Goal: Task Accomplishment & Management: Manage account settings

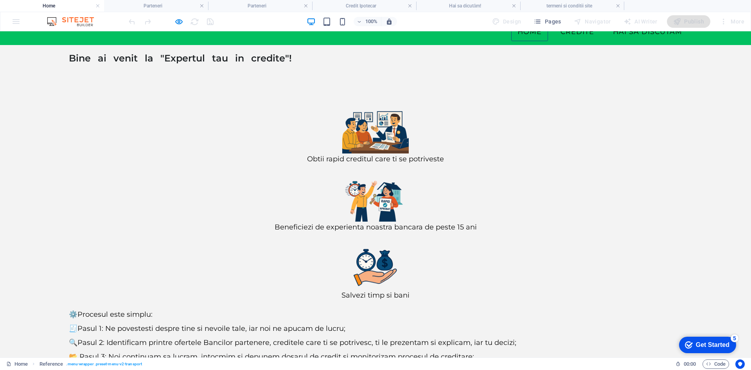
scroll to position [60, 0]
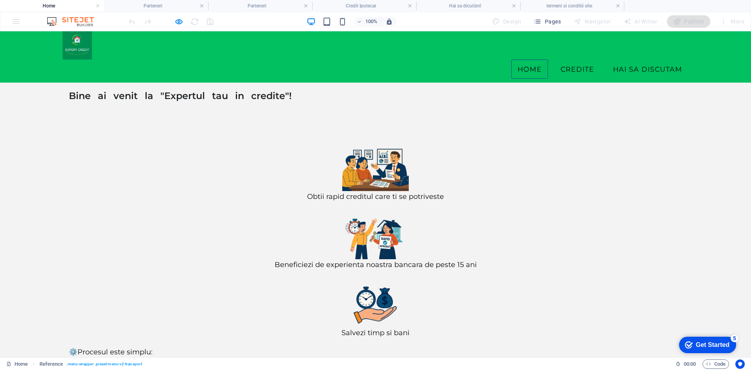
scroll to position [0, 0]
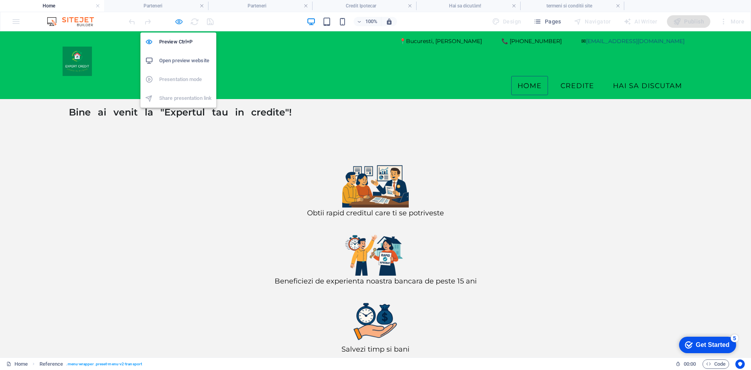
click at [180, 22] on icon "button" at bounding box center [178, 21] width 9 height 9
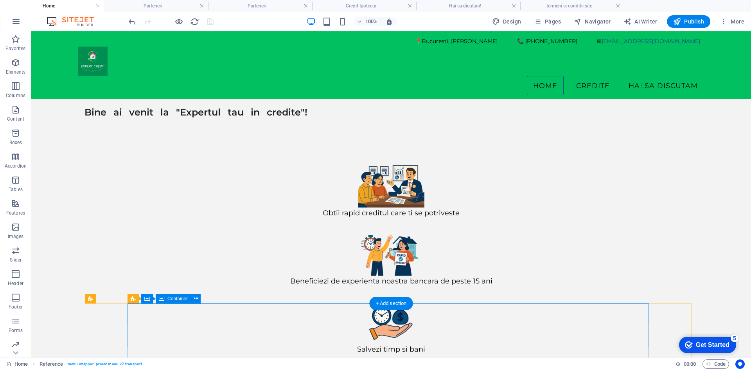
scroll to position [84, 0]
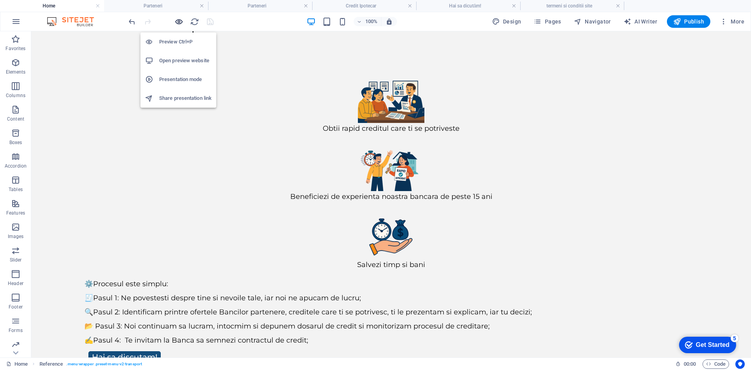
click at [178, 21] on icon "button" at bounding box center [178, 21] width 9 height 9
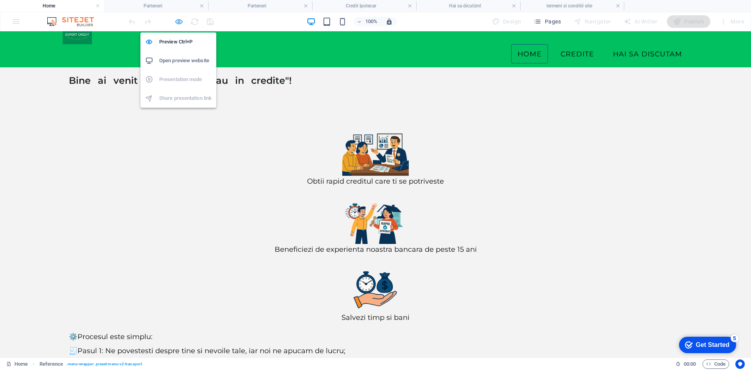
click at [178, 22] on icon "button" at bounding box center [178, 21] width 9 height 9
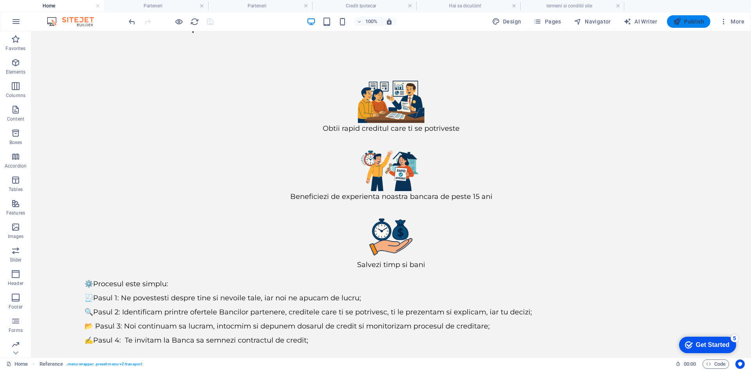
click at [689, 22] on span "Publish" at bounding box center [688, 22] width 31 height 8
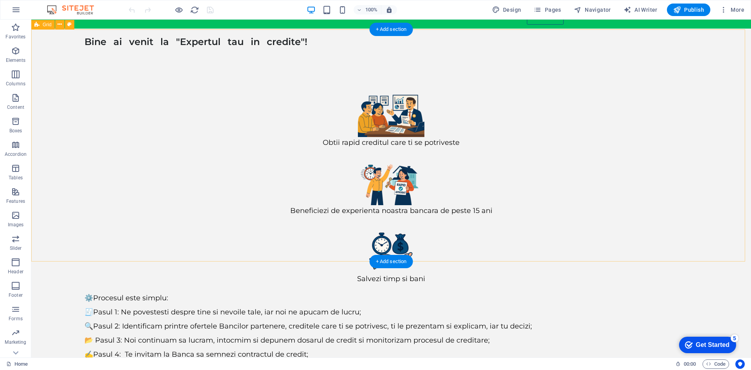
scroll to position [73, 0]
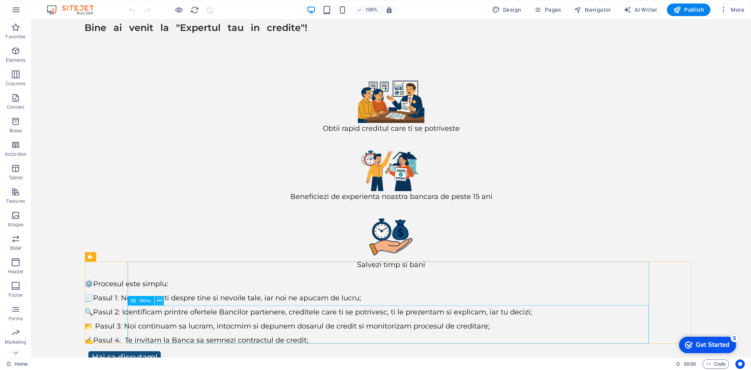
click at [162, 302] on icon at bounding box center [159, 300] width 4 height 8
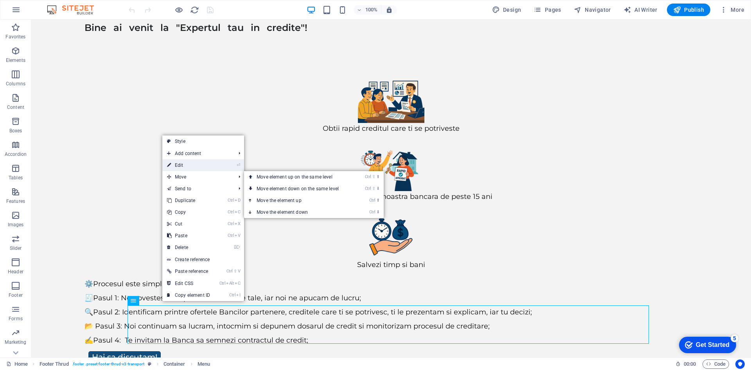
click at [201, 166] on link "⏎ Edit" at bounding box center [188, 165] width 52 height 12
select select "11"
select select "10"
select select "12"
select select
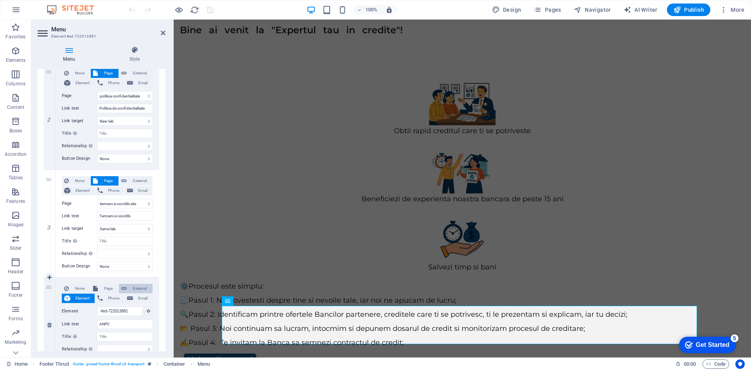
scroll to position [232, 0]
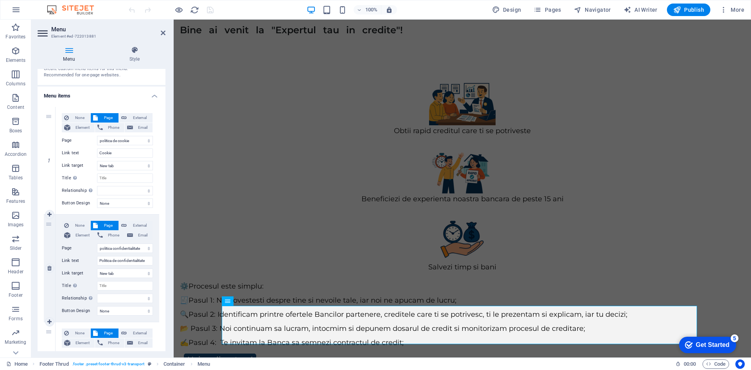
scroll to position [0, 0]
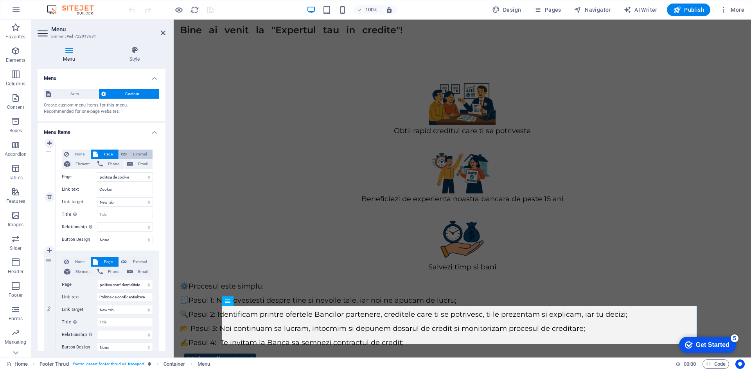
click at [145, 149] on span "External" at bounding box center [139, 153] width 21 height 9
select select
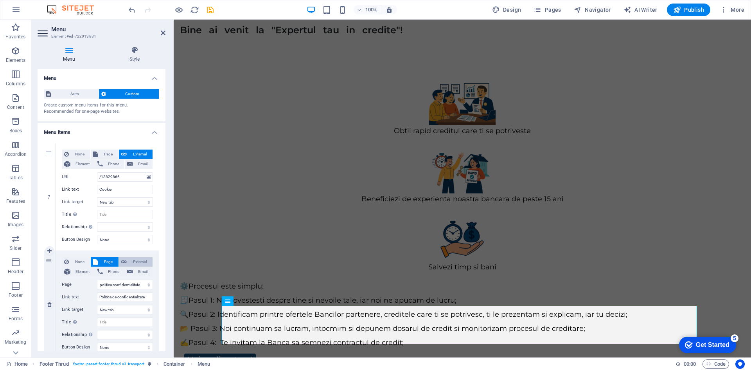
click at [138, 260] on span "External" at bounding box center [139, 261] width 21 height 9
select select
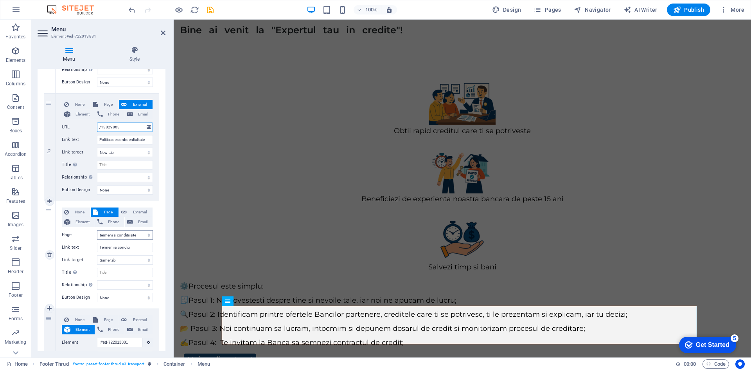
scroll to position [232, 0]
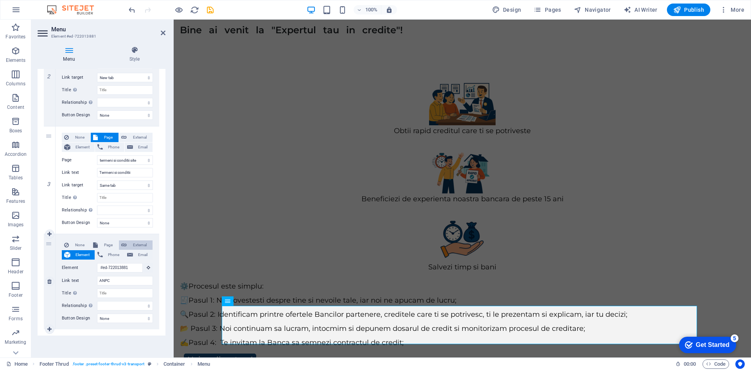
click at [133, 242] on span "External" at bounding box center [139, 244] width 21 height 9
select select
select select "blank"
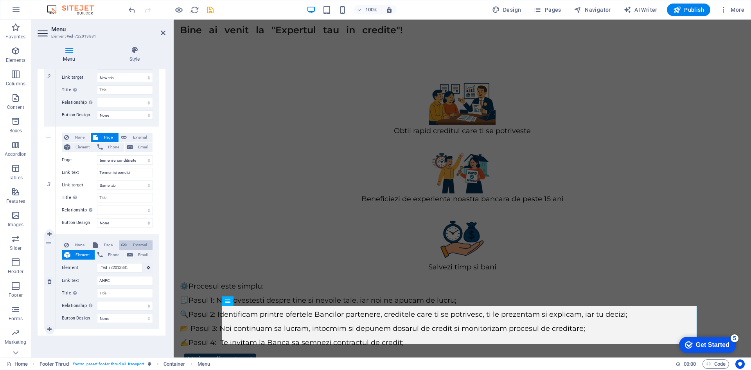
select select
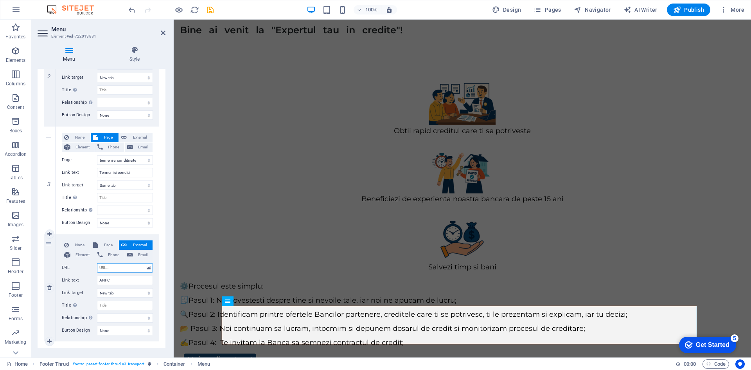
paste input "https://anpc.ro/"
type input "[URL][DOMAIN_NAME]"
select select
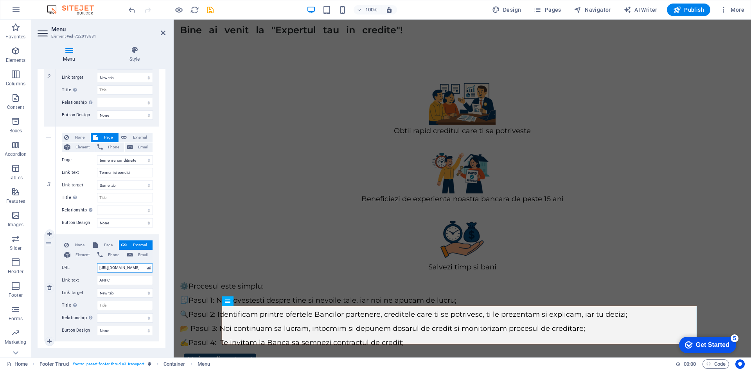
select select
type input "[URL][DOMAIN_NAME]"
click at [129, 291] on select "New tab Same tab Overlay" at bounding box center [125, 292] width 56 height 9
click at [126, 302] on input "Title Additional link description, should not be the same as the link text. The…" at bounding box center [125, 304] width 56 height 9
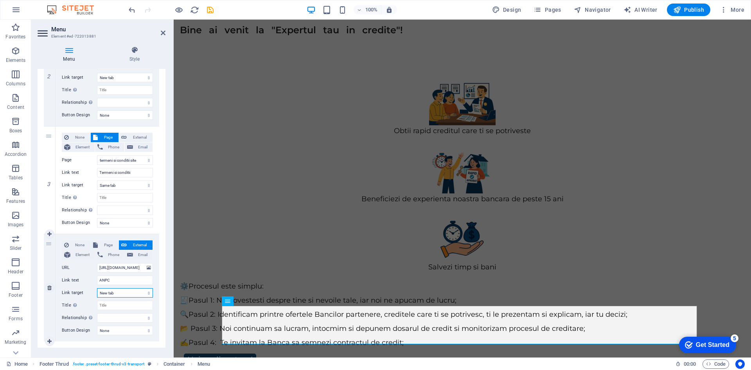
click at [125, 289] on select "New tab Same tab Overlay" at bounding box center [125, 292] width 56 height 9
click at [97, 288] on select "New tab Same tab Overlay" at bounding box center [125, 292] width 56 height 9
click at [45, 217] on div "3" at bounding box center [50, 179] width 12 height 107
click at [210, 8] on icon "save" at bounding box center [210, 9] width 9 height 9
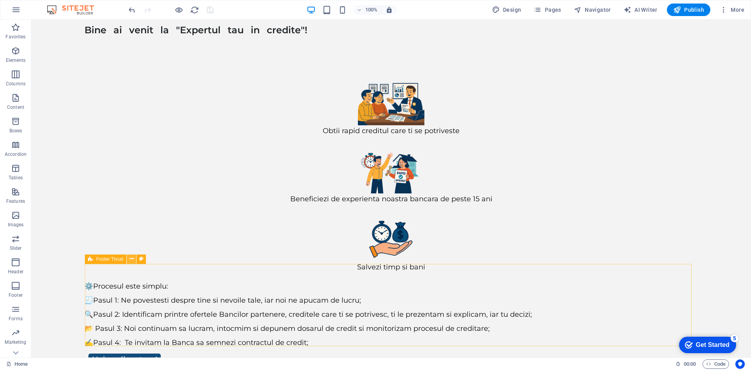
click at [132, 259] on icon at bounding box center [131, 259] width 4 height 8
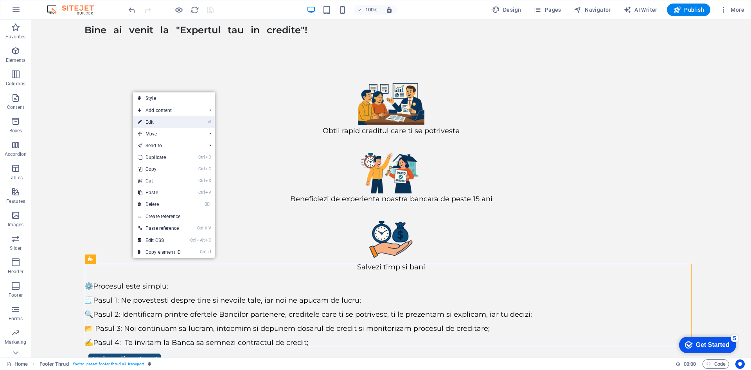
click at [160, 124] on link "⏎ Edit" at bounding box center [159, 122] width 52 height 12
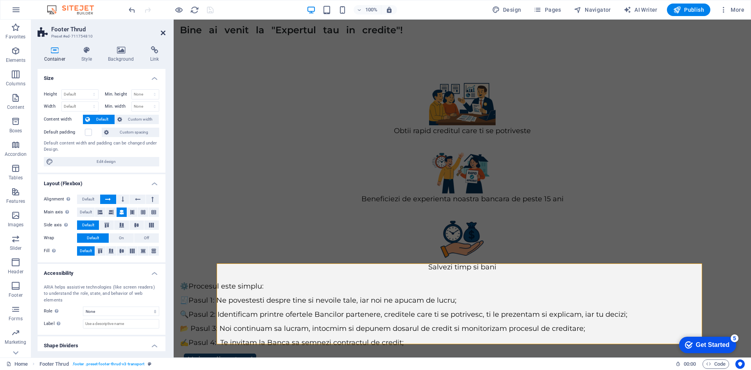
click at [162, 33] on icon at bounding box center [163, 33] width 5 height 6
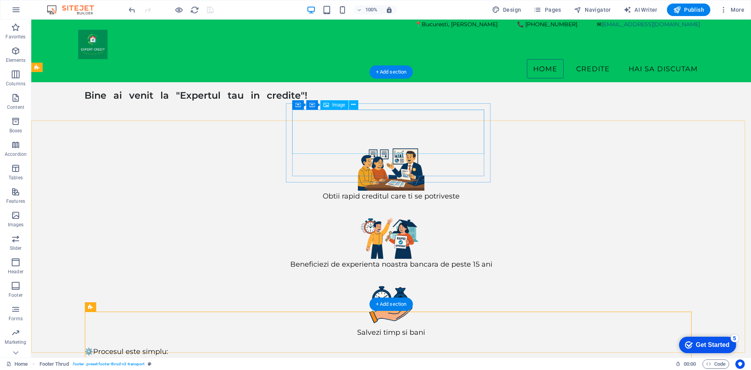
scroll to position [0, 0]
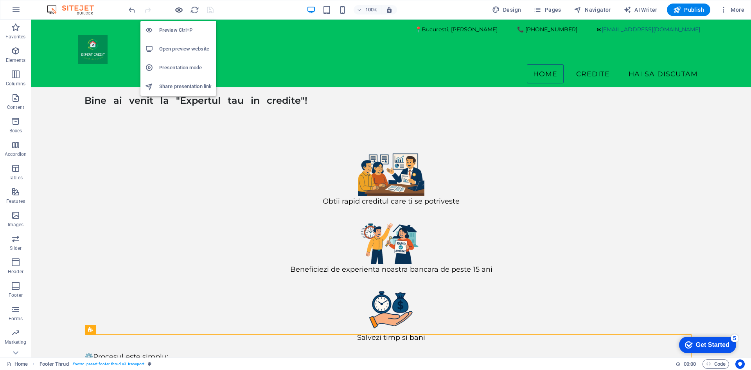
click at [178, 9] on icon "button" at bounding box center [178, 9] width 9 height 9
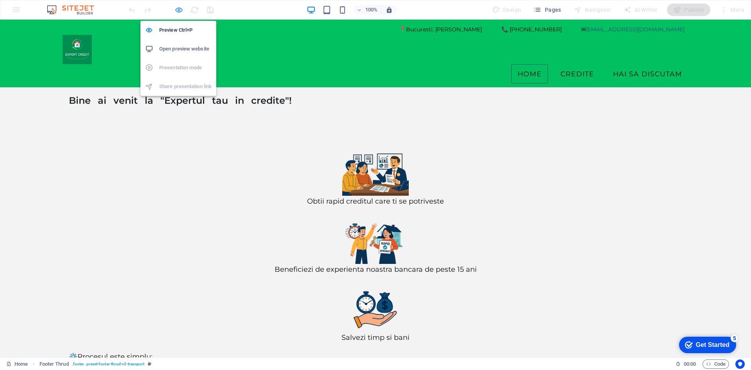
click at [181, 8] on icon "button" at bounding box center [178, 9] width 9 height 9
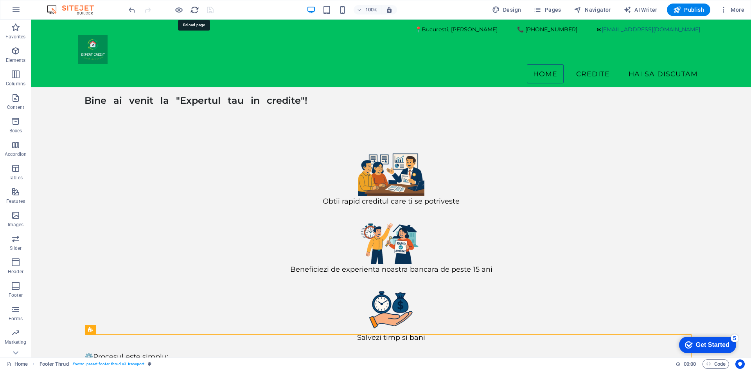
click at [194, 10] on icon "reload" at bounding box center [194, 9] width 9 height 9
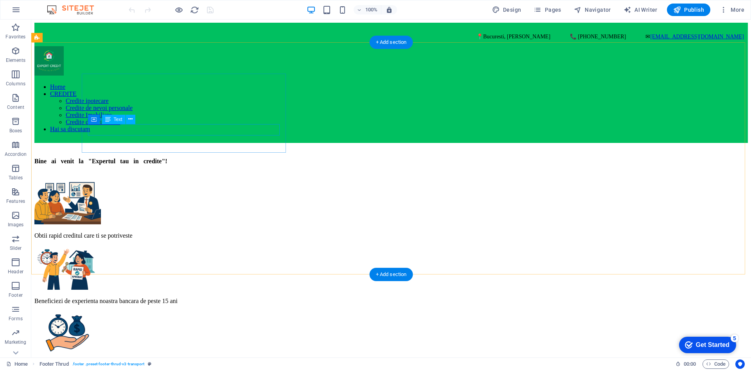
scroll to position [73, 0]
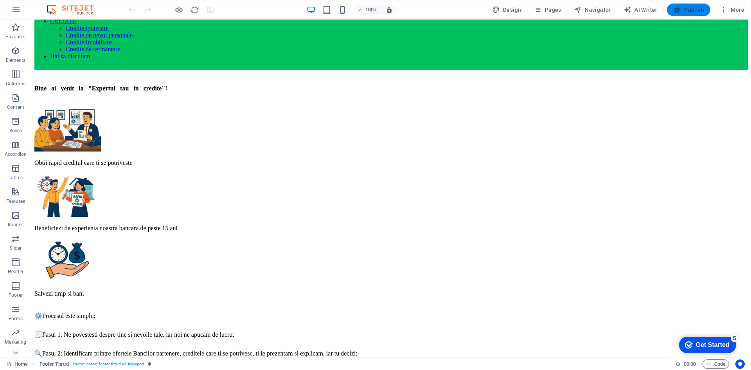
click at [692, 10] on span "Publish" at bounding box center [688, 10] width 31 height 8
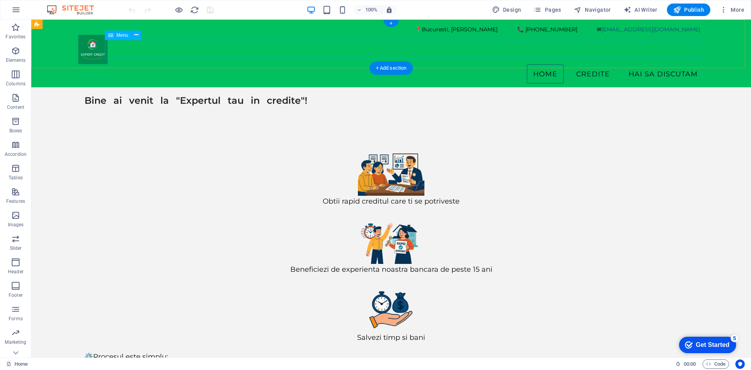
click at [599, 64] on nav "Home CREDITE Credite ipotecare Credite de nevoi personale Credite Imobiliare Cr…" at bounding box center [391, 74] width 626 height 20
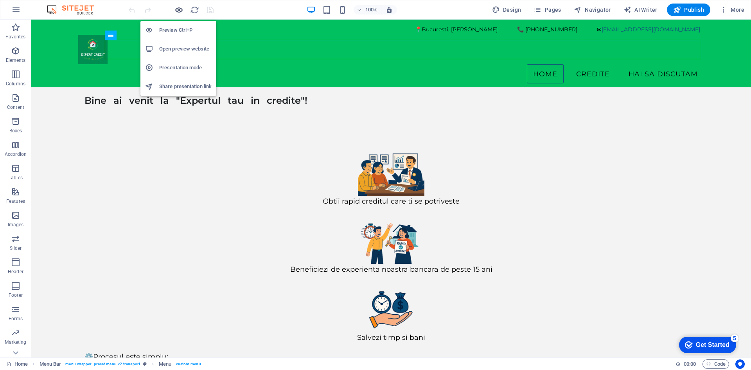
click at [176, 6] on icon "button" at bounding box center [178, 9] width 9 height 9
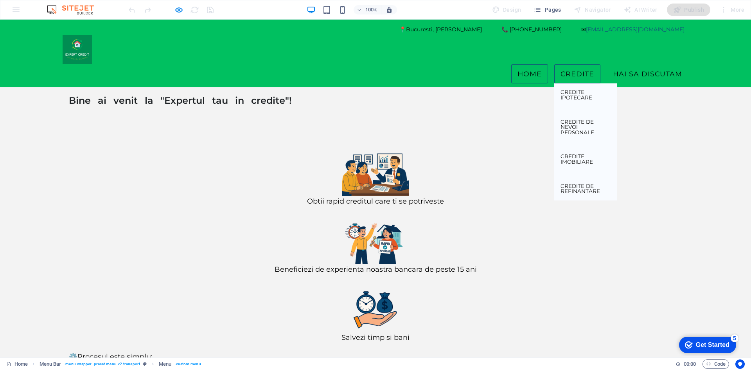
click at [592, 64] on link "CREDITE" at bounding box center [577, 74] width 46 height 20
click at [573, 83] on link "Credite ipotecare" at bounding box center [585, 94] width 63 height 23
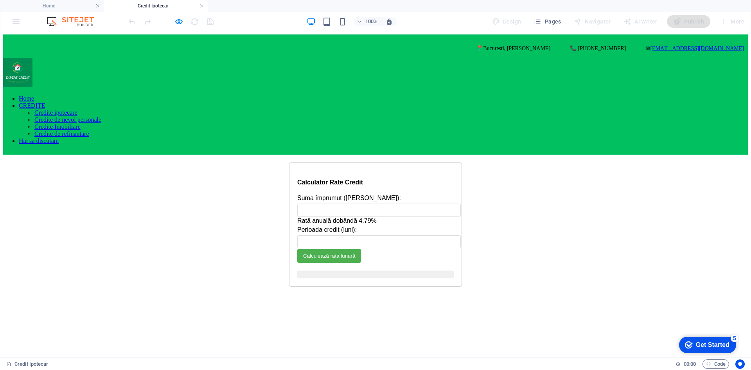
click at [347, 162] on div "Calculator PMT Calculator Rate Credit Suma împrumut (RON): Rată anuală dobândă …" at bounding box center [375, 224] width 745 height 124
click at [327, 162] on div "Calculator PMT Calculator Rate Credit Suma împrumut (RON): Rată anuală dobândă …" at bounding box center [375, 224] width 745 height 124
click at [334, 162] on div "Calculator PMT Calculator Rate Credit Suma împrumut (RON): Rată anuală dobândă …" at bounding box center [375, 224] width 745 height 124
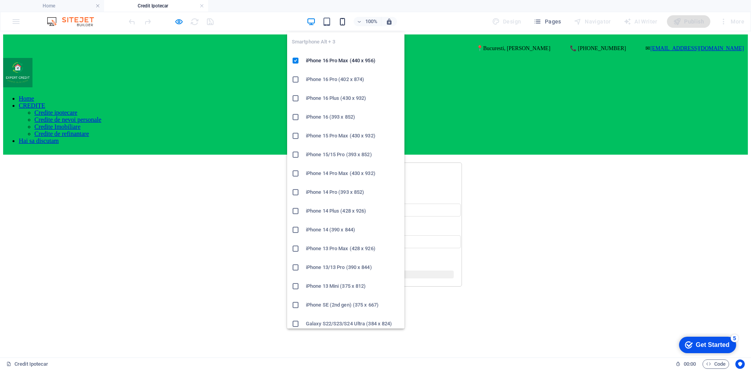
click at [346, 22] on icon "button" at bounding box center [342, 21] width 9 height 9
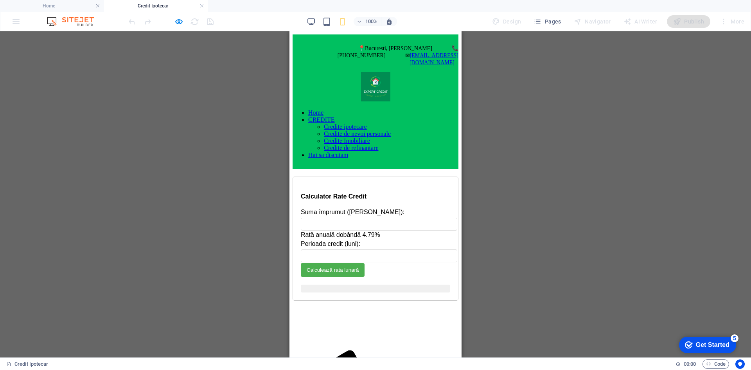
click at [456, 103] on div at bounding box center [376, 103] width 166 height 0
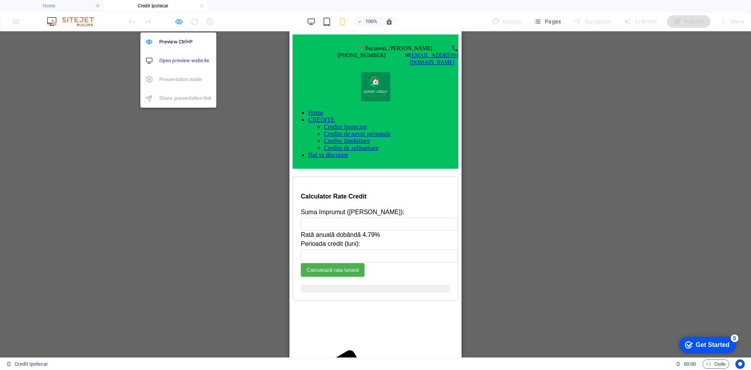
click at [178, 20] on icon "button" at bounding box center [178, 21] width 9 height 9
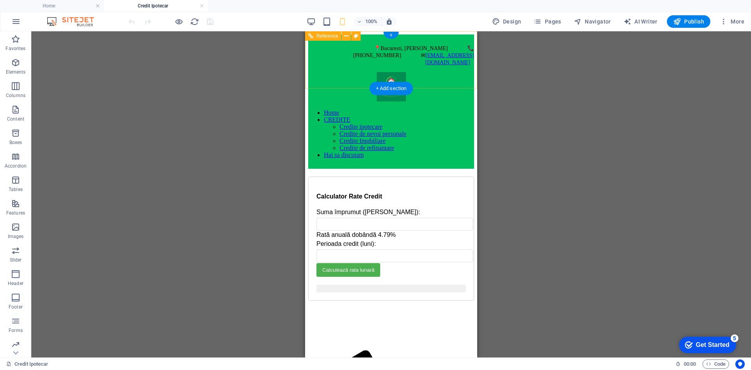
click at [470, 103] on div at bounding box center [391, 103] width 166 height 0
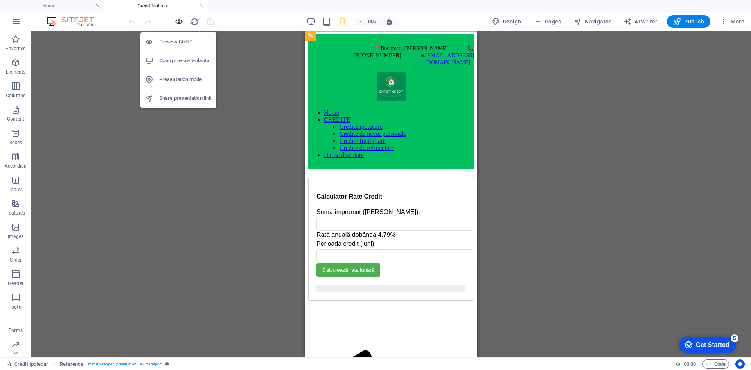
click at [178, 20] on icon "button" at bounding box center [178, 21] width 9 height 9
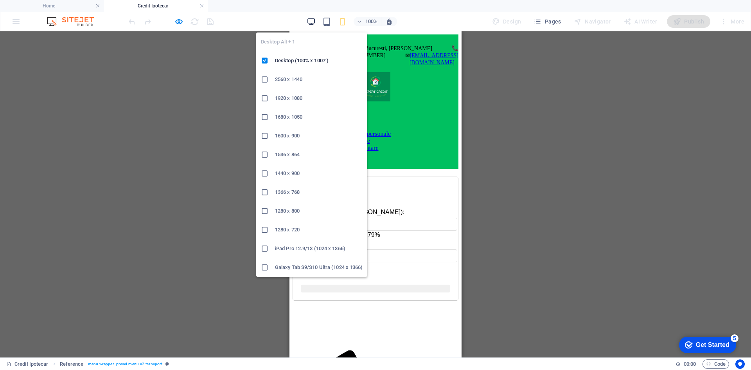
click at [312, 22] on icon "button" at bounding box center [311, 21] width 9 height 9
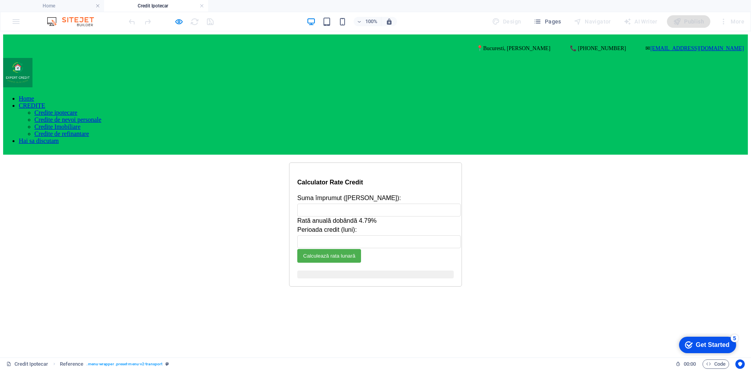
click at [34, 95] on link "Home" at bounding box center [26, 98] width 15 height 7
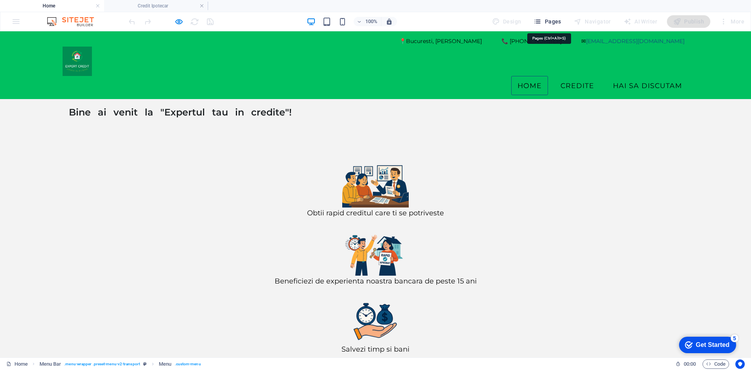
click at [548, 22] on span "Pages" at bounding box center [546, 22] width 27 height 8
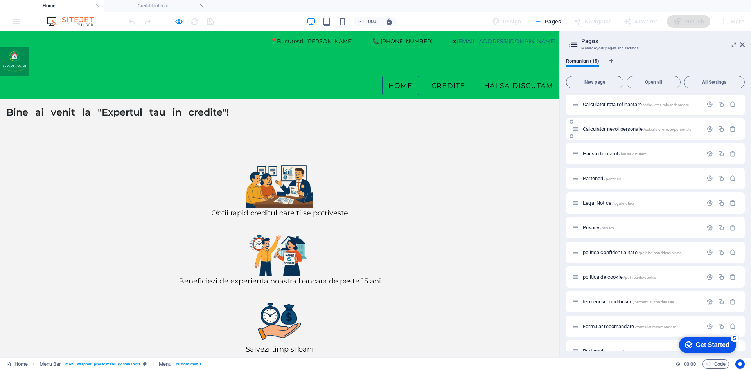
scroll to position [113, 0]
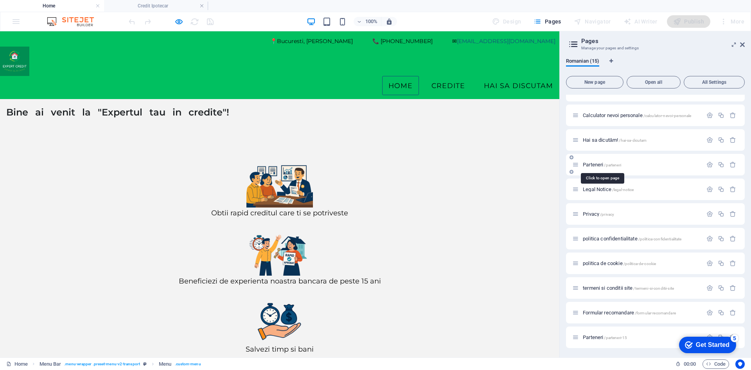
click at [588, 165] on span "Parteneri /parteneri" at bounding box center [602, 165] width 38 height 6
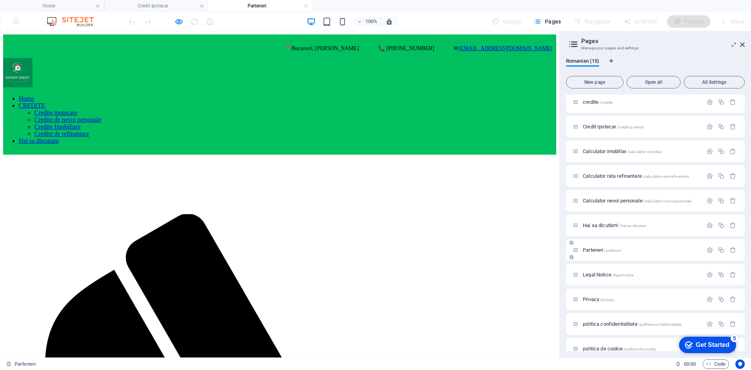
scroll to position [0, 0]
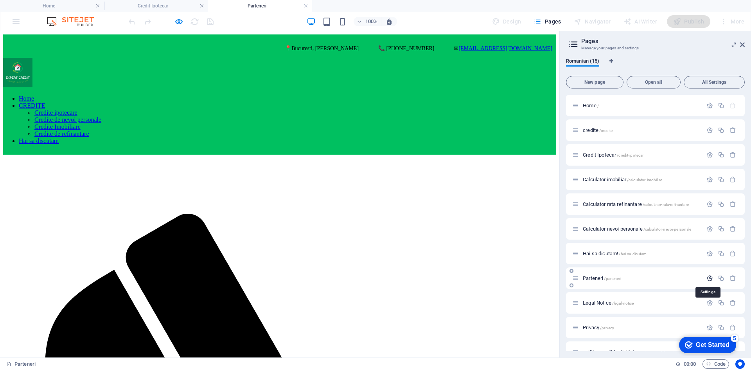
click at [708, 279] on icon "button" at bounding box center [709, 278] width 7 height 7
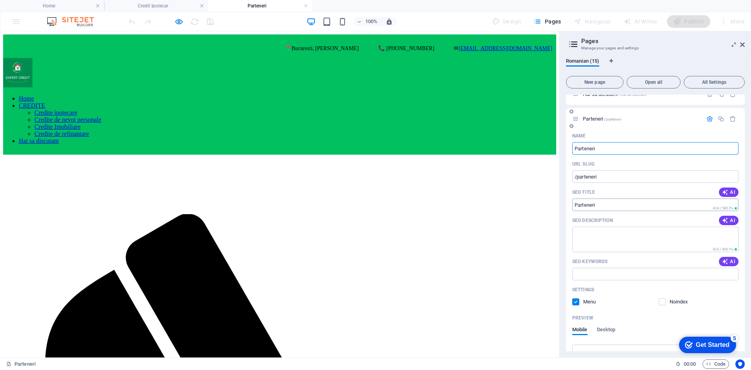
scroll to position [78, 0]
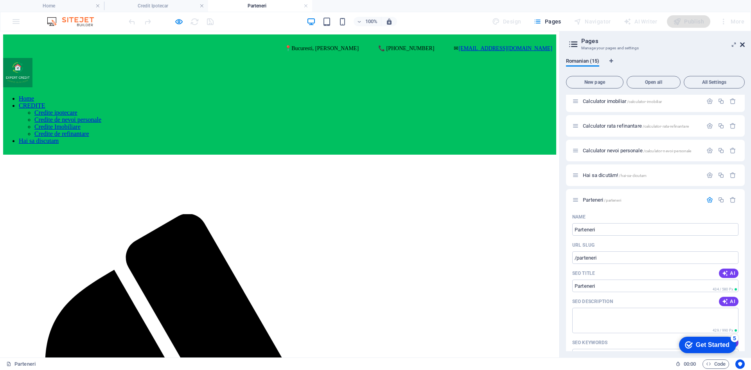
click at [742, 45] on icon at bounding box center [742, 44] width 5 height 6
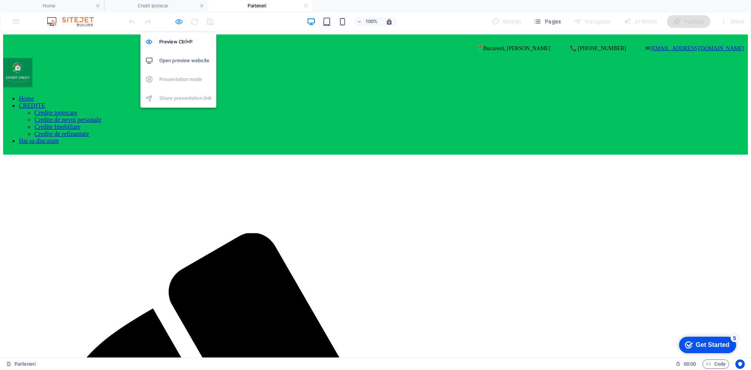
click at [180, 19] on icon "button" at bounding box center [178, 21] width 9 height 9
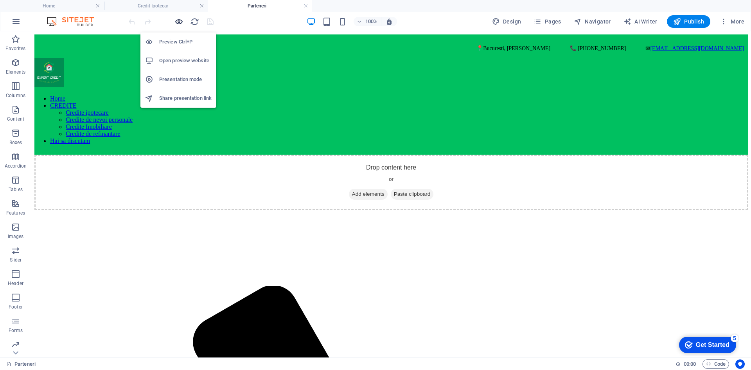
click at [178, 21] on icon "button" at bounding box center [178, 21] width 9 height 9
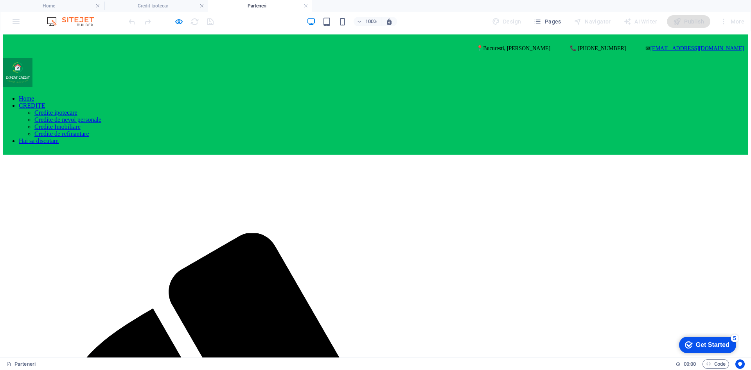
click at [13, 20] on div "100% Design Pages Navigator AI Writer Publish More" at bounding box center [375, 21] width 750 height 19
click at [557, 23] on span "Pages" at bounding box center [546, 22] width 27 height 8
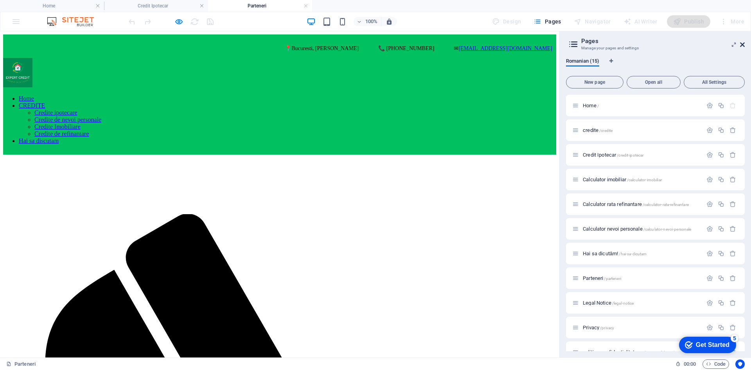
click at [742, 41] on icon at bounding box center [742, 44] width 5 height 6
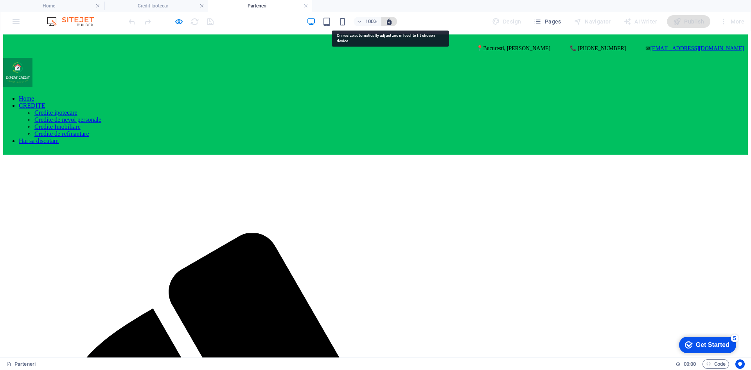
click at [391, 23] on icon "button" at bounding box center [389, 21] width 7 height 7
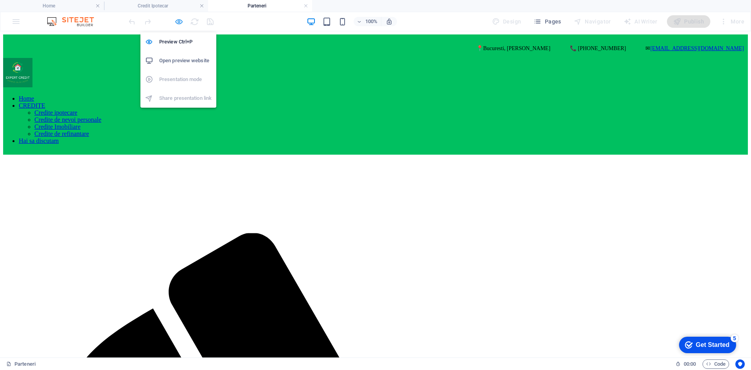
click at [178, 21] on icon "button" at bounding box center [178, 21] width 9 height 9
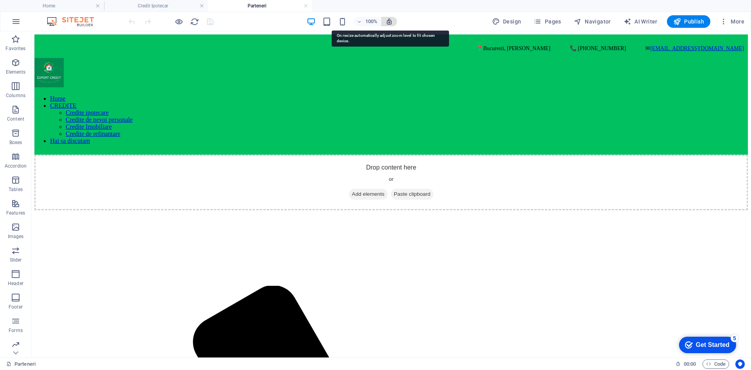
click at [393, 21] on icon "button" at bounding box center [389, 21] width 7 height 7
click at [737, 20] on span "More" at bounding box center [732, 22] width 25 height 8
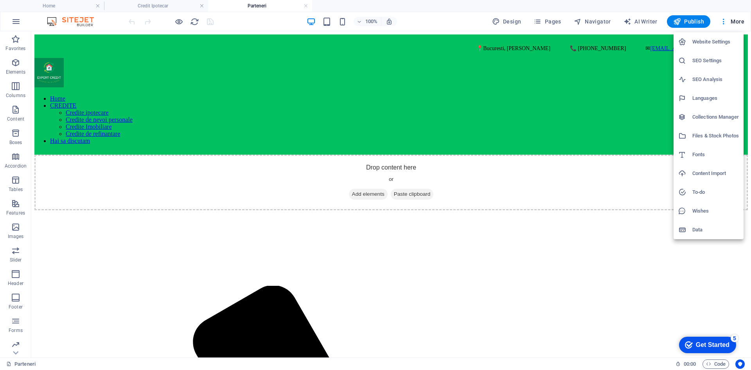
click at [721, 40] on h6 "Website Settings" at bounding box center [715, 41] width 47 height 9
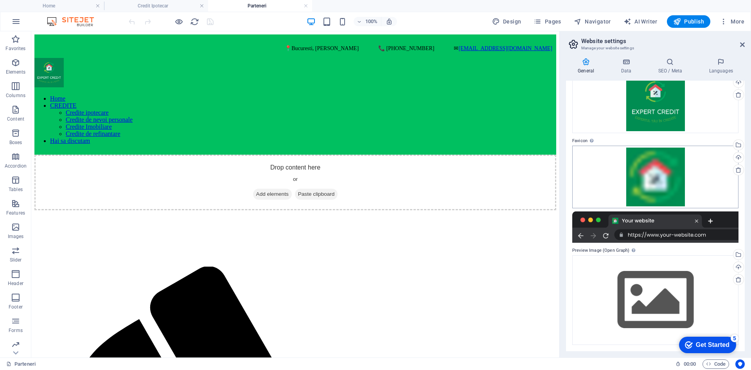
scroll to position [0, 0]
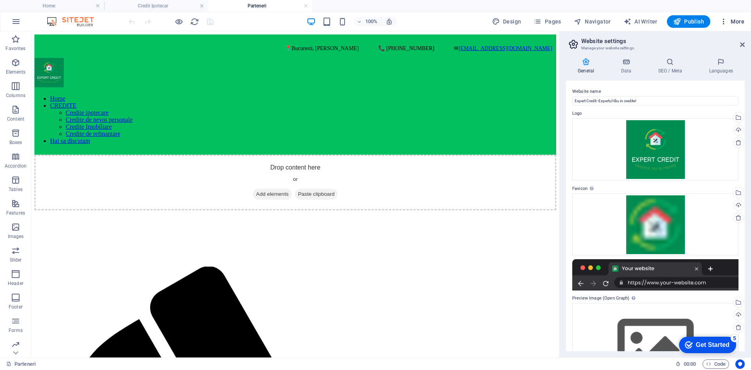
click at [736, 20] on span "More" at bounding box center [732, 22] width 25 height 8
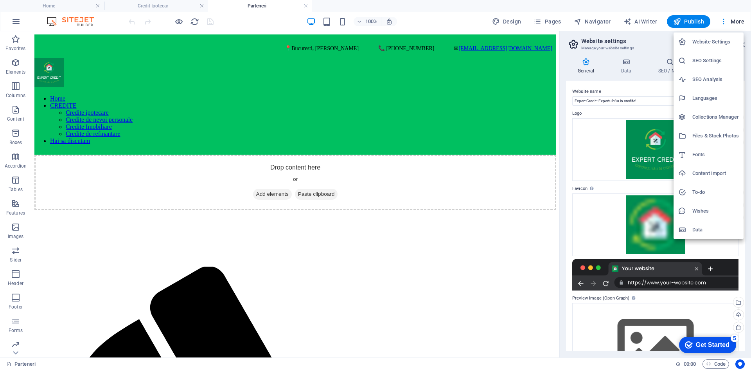
click at [702, 232] on h6 "Data" at bounding box center [715, 229] width 47 height 9
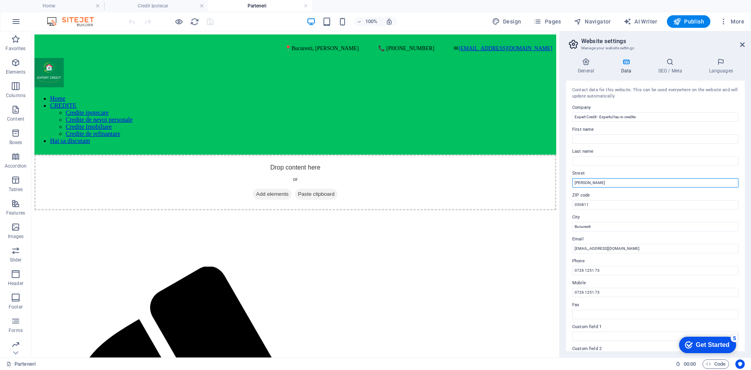
click at [614, 183] on input "[PERSON_NAME]" at bounding box center [655, 182] width 166 height 9
type input "Alee Botorani 3"
click at [585, 59] on icon at bounding box center [586, 62] width 40 height 8
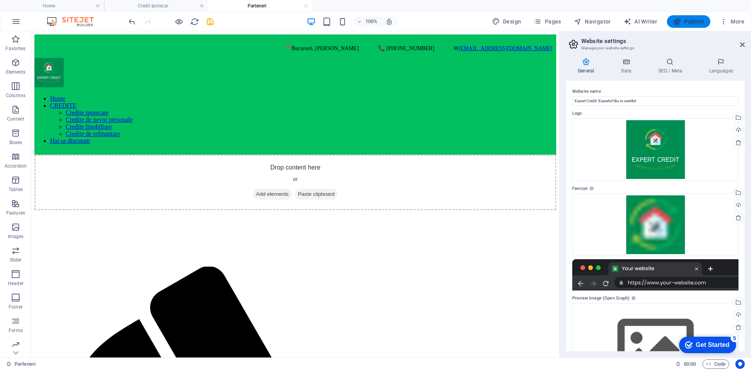
click at [684, 23] on span "Publish" at bounding box center [688, 22] width 31 height 8
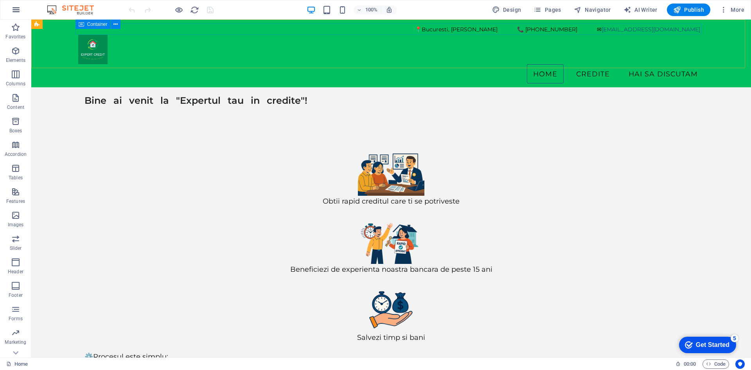
click at [20, 11] on icon "button" at bounding box center [15, 9] width 9 height 9
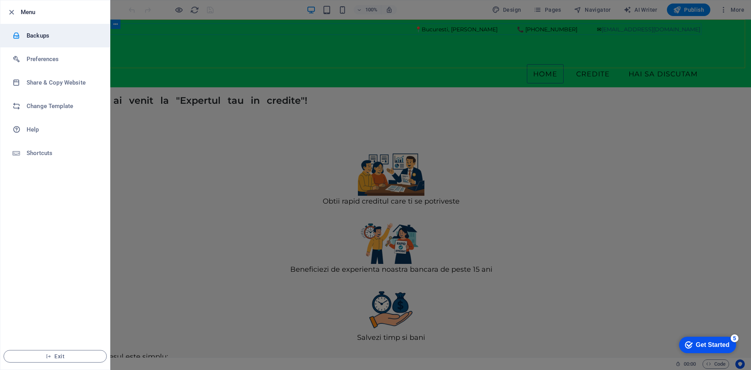
click at [51, 39] on h6 "Backups" at bounding box center [63, 35] width 72 height 9
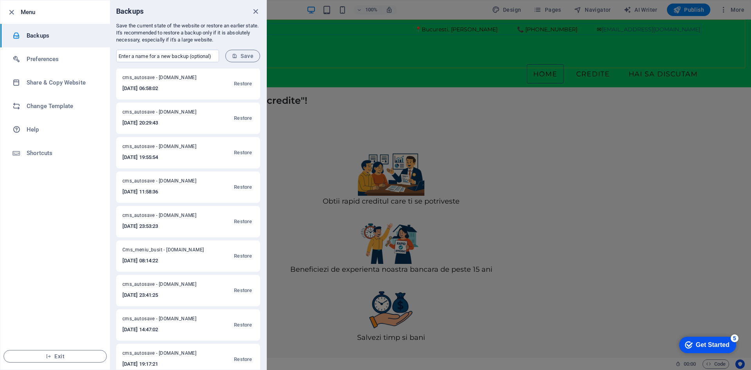
scroll to position [78, 0]
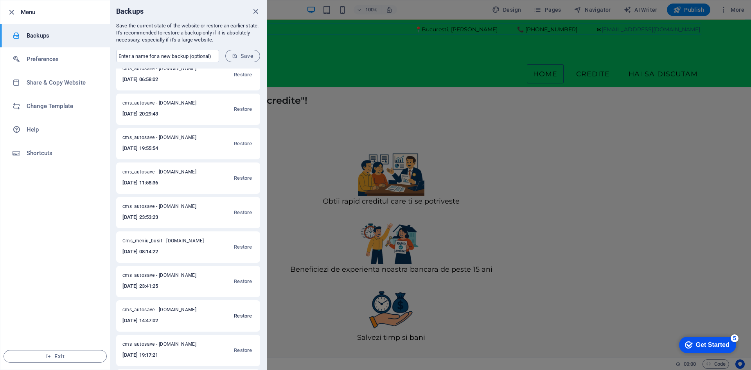
click at [244, 315] on span "Restore" at bounding box center [243, 315] width 18 height 9
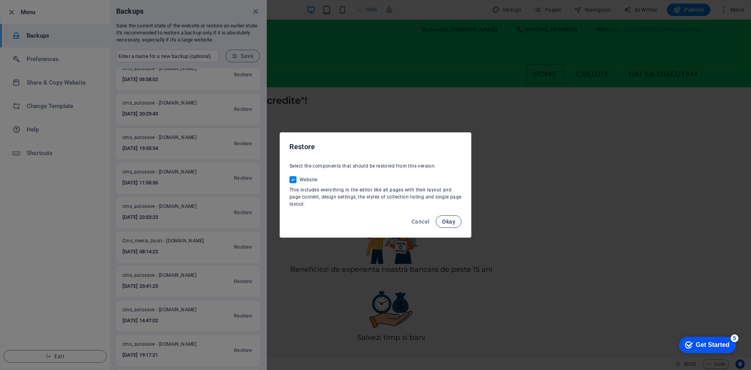
click at [447, 221] on span "Okay" at bounding box center [448, 221] width 13 height 6
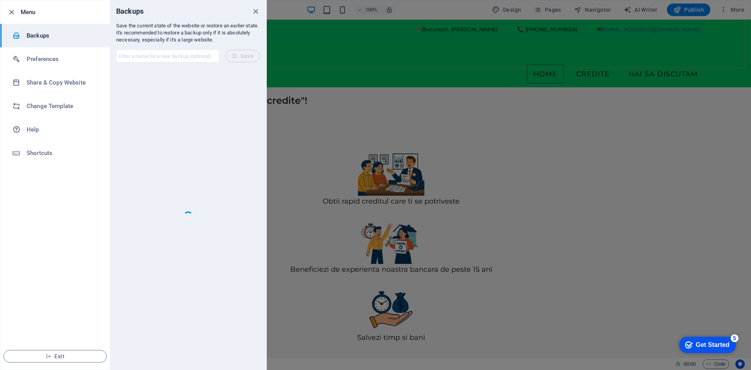
scroll to position [0, 0]
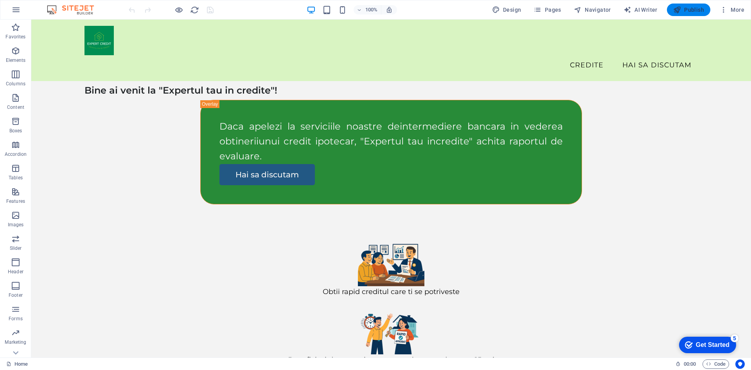
click at [698, 9] on span "Publish" at bounding box center [688, 10] width 31 height 8
click at [552, 9] on span "Pages" at bounding box center [546, 10] width 27 height 8
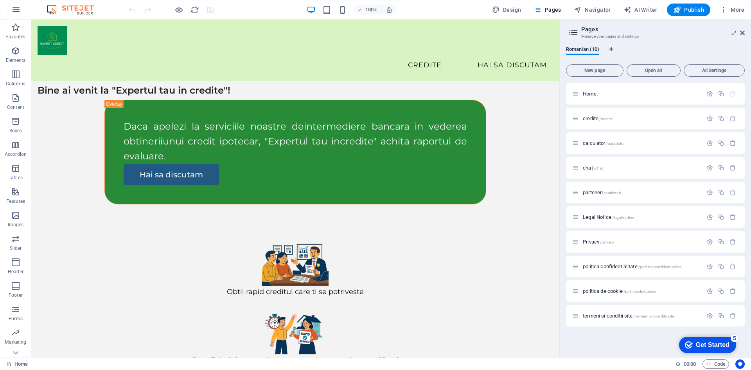
click at [17, 10] on icon "button" at bounding box center [15, 9] width 9 height 9
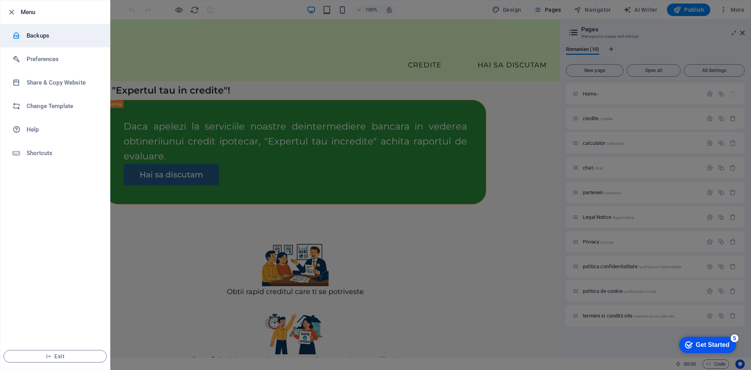
click at [46, 35] on h6 "Backups" at bounding box center [63, 35] width 72 height 9
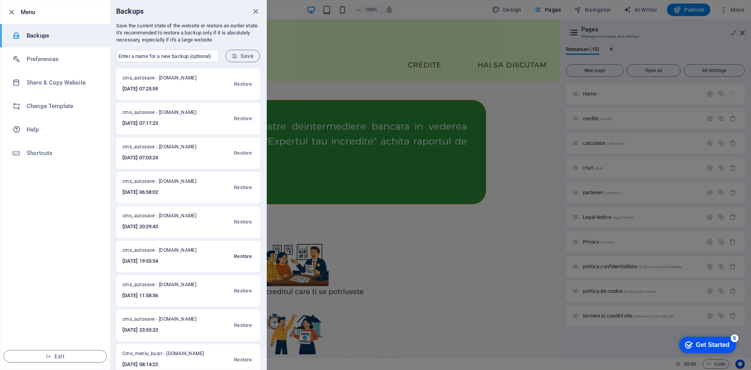
click at [245, 255] on span "Restore" at bounding box center [243, 255] width 18 height 9
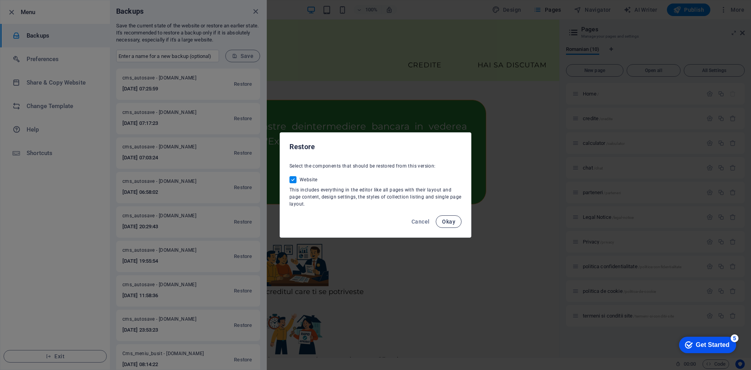
click at [445, 221] on span "Okay" at bounding box center [448, 221] width 13 height 6
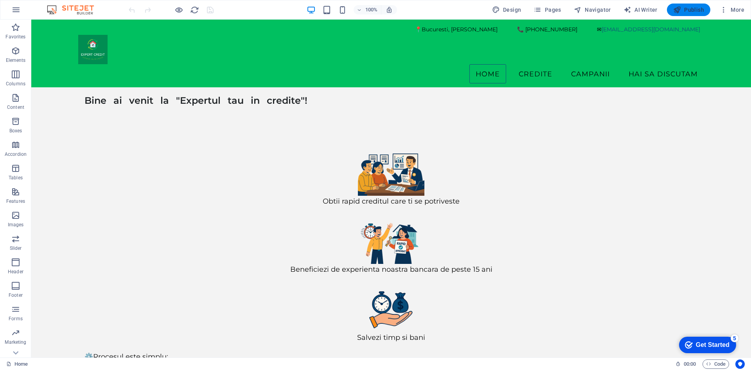
click at [691, 10] on span "Publish" at bounding box center [688, 10] width 31 height 8
click at [70, 24] on icon at bounding box center [71, 24] width 4 height 8
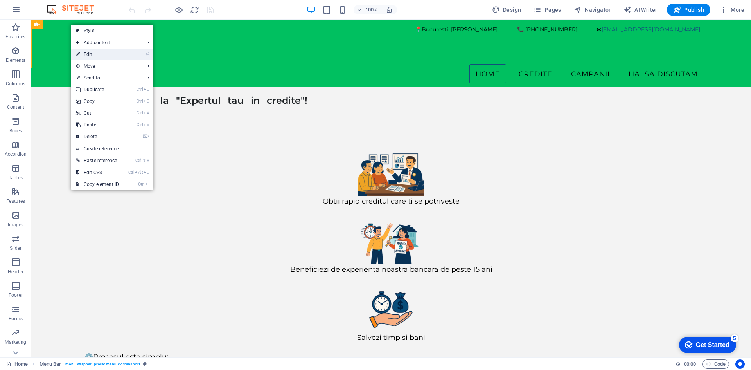
click at [95, 54] on link "⏎ Edit" at bounding box center [97, 54] width 52 height 12
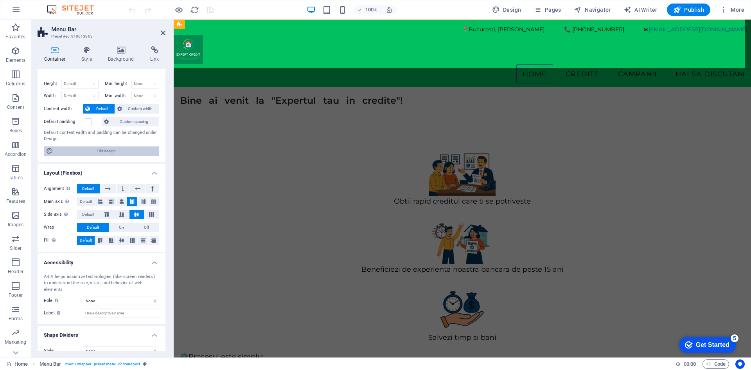
scroll to position [15, 0]
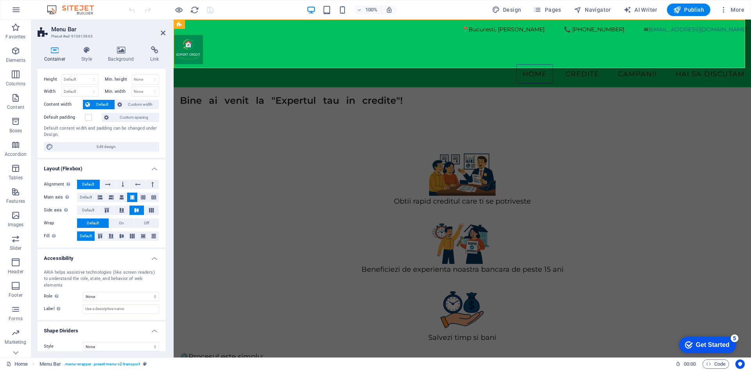
click at [53, 54] on h4 "Container" at bounding box center [57, 54] width 38 height 16
click at [118, 52] on icon at bounding box center [121, 50] width 39 height 8
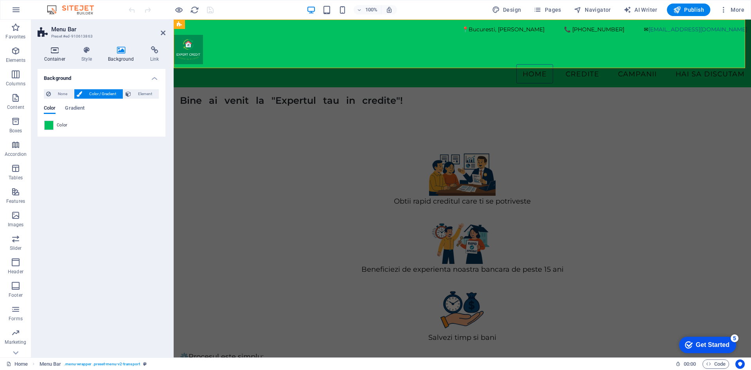
click at [54, 54] on h4 "Container" at bounding box center [57, 54] width 38 height 16
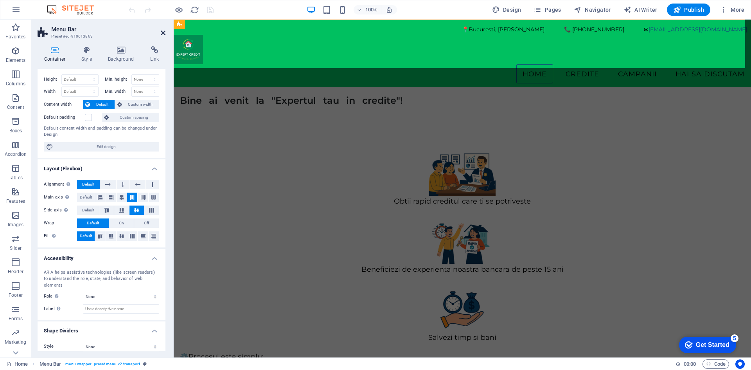
click at [161, 33] on icon at bounding box center [163, 33] width 5 height 6
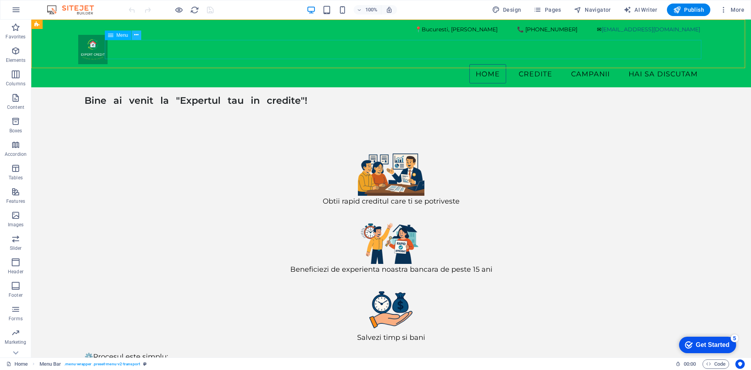
click at [135, 34] on icon at bounding box center [136, 35] width 4 height 8
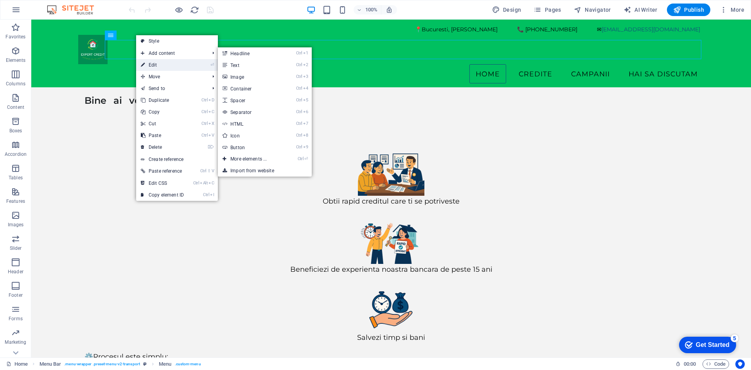
click at [151, 63] on link "⏎ Edit" at bounding box center [162, 65] width 52 height 12
select select
select select "2"
select select
select select "5"
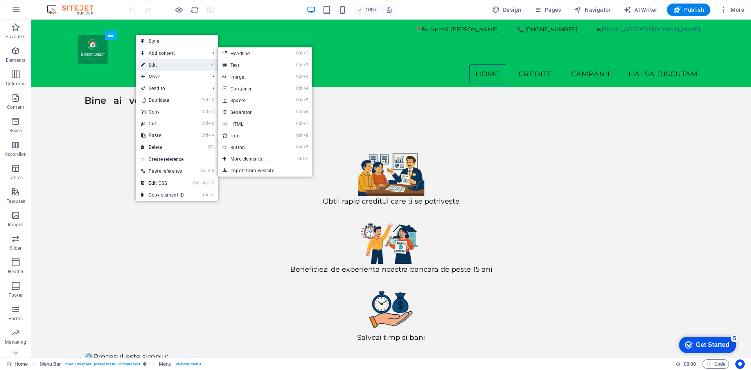
select select
select select "3"
select select
select select "4"
select select
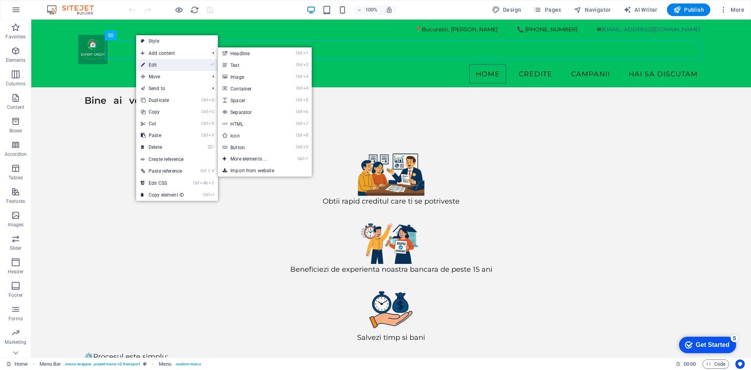
select select
select select "6"
select select
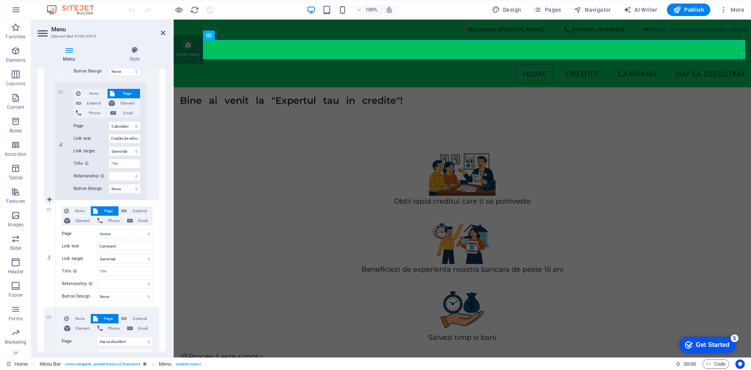
scroll to position [587, 0]
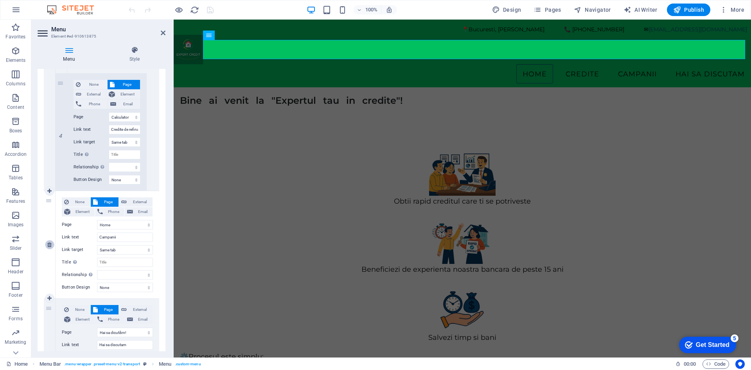
click at [52, 242] on icon at bounding box center [49, 244] width 4 height 5
select select
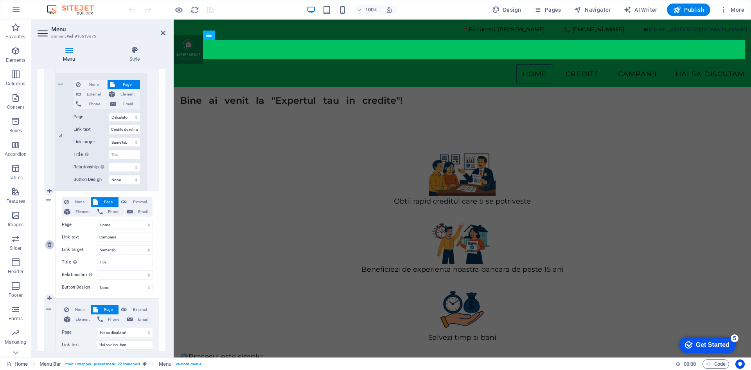
select select
select select "6"
type input "Hai sa discutam"
select select
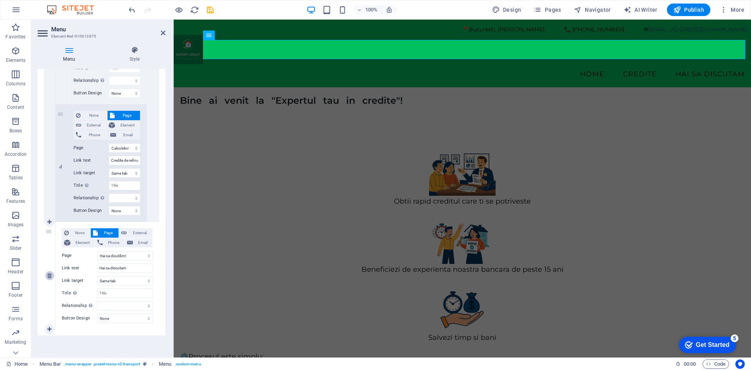
scroll to position [556, 0]
click at [211, 9] on icon "save" at bounding box center [210, 9] width 9 height 9
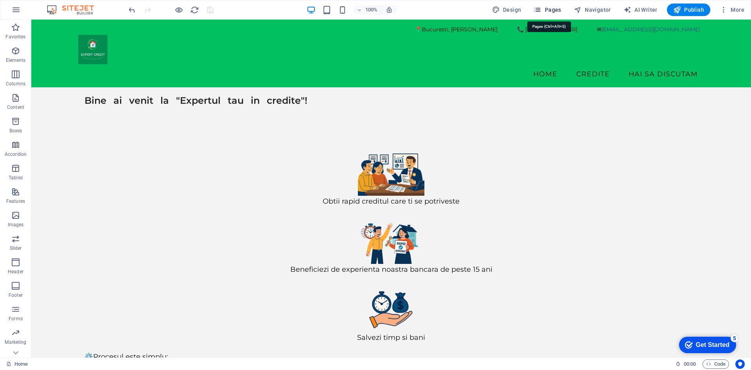
click at [552, 6] on span "Pages" at bounding box center [546, 10] width 27 height 8
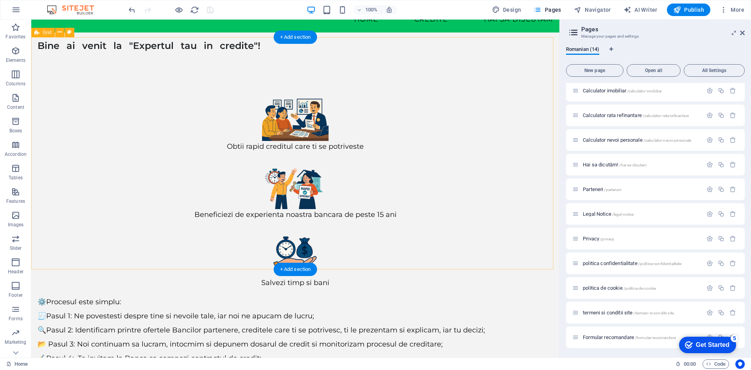
scroll to position [57, 0]
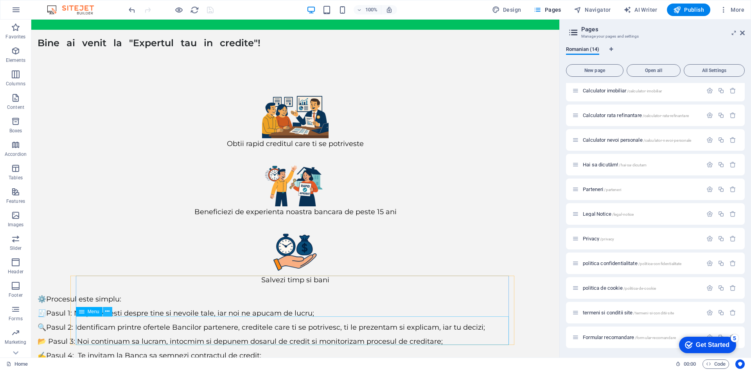
click at [110, 311] on icon at bounding box center [107, 311] width 4 height 8
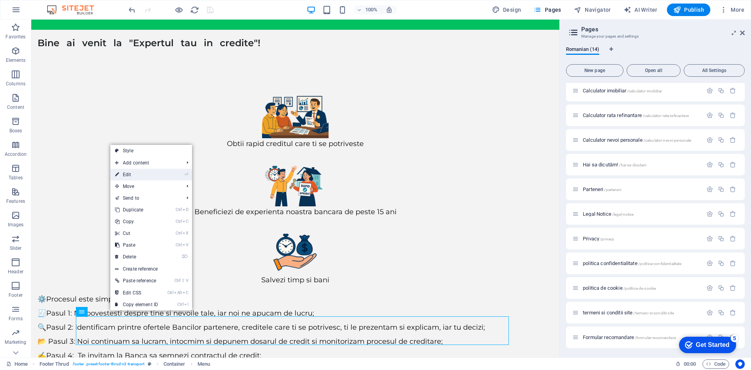
click at [152, 175] on link "⏎ Edit" at bounding box center [136, 175] width 52 height 12
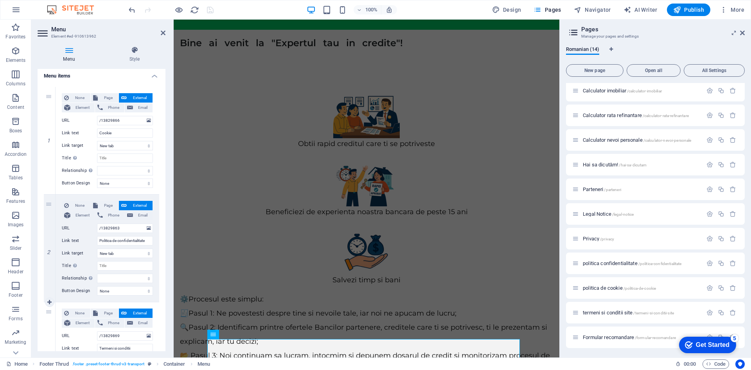
scroll to position [136, 0]
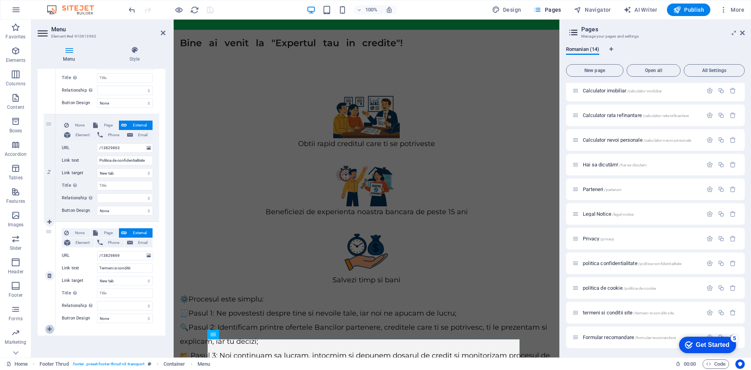
click at [49, 329] on icon at bounding box center [49, 328] width 4 height 5
select select
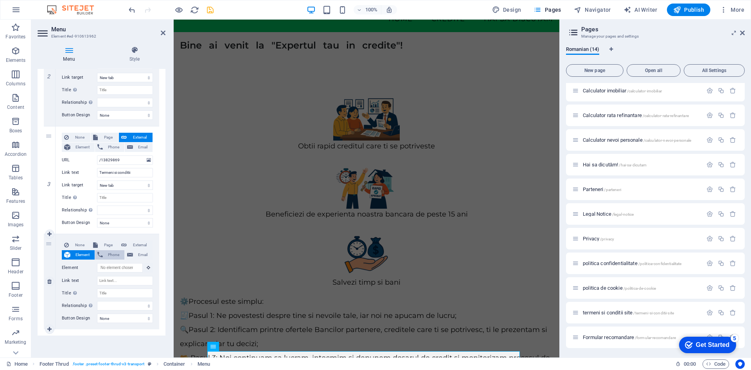
scroll to position [57, 0]
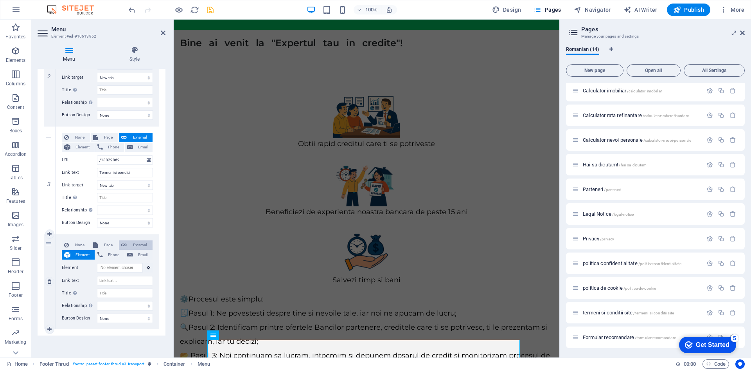
click at [139, 243] on span "External" at bounding box center [139, 244] width 21 height 9
select select
select select "blank"
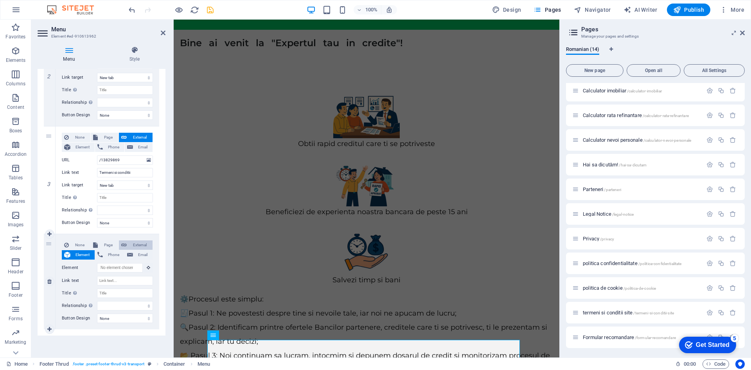
select select
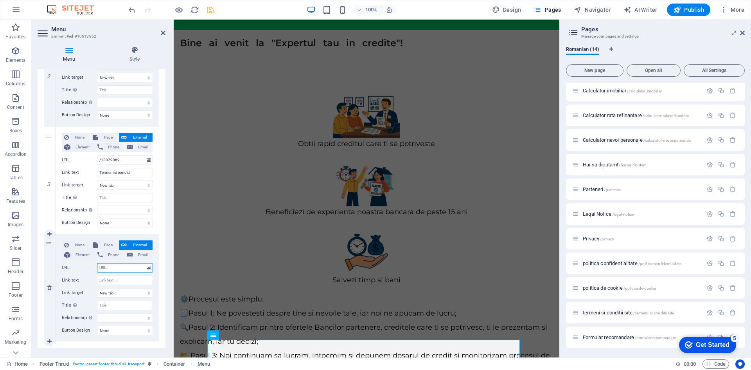
paste input "[URL][DOMAIN_NAME]"
type input "[URL][DOMAIN_NAME]"
select select
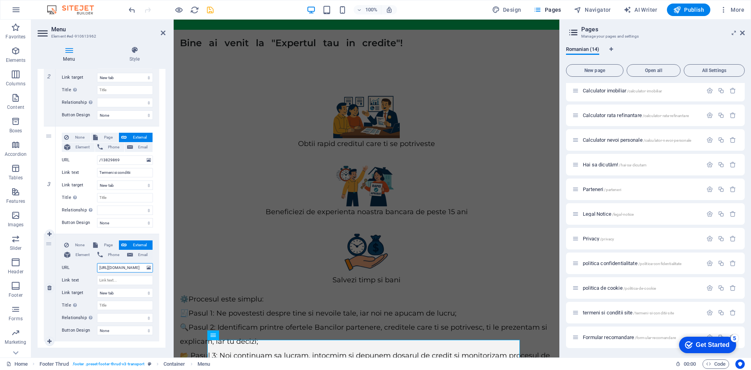
select select
type input "[URL][DOMAIN_NAME]"
click at [117, 306] on input "Title Additional link description, should not be the same as the link text. The…" at bounding box center [125, 304] width 56 height 9
type input "a"
select select
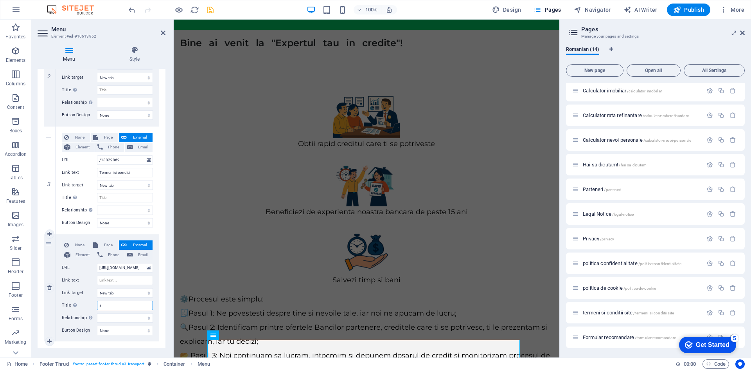
select select
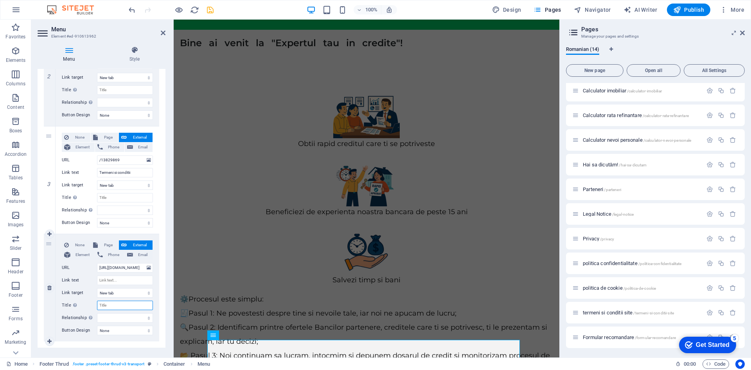
select select
type input "A"
select select
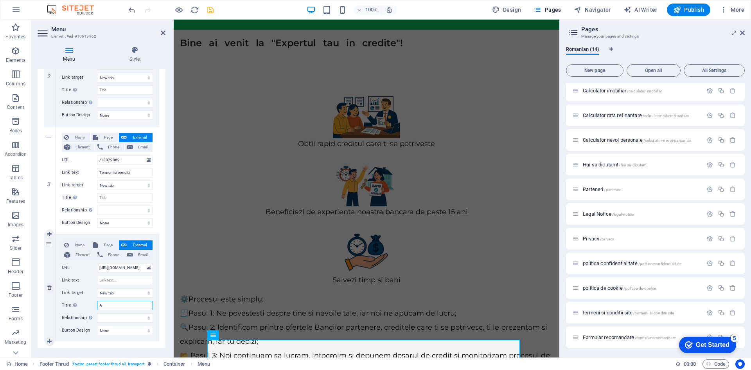
select select
type input "ANPC"
select select
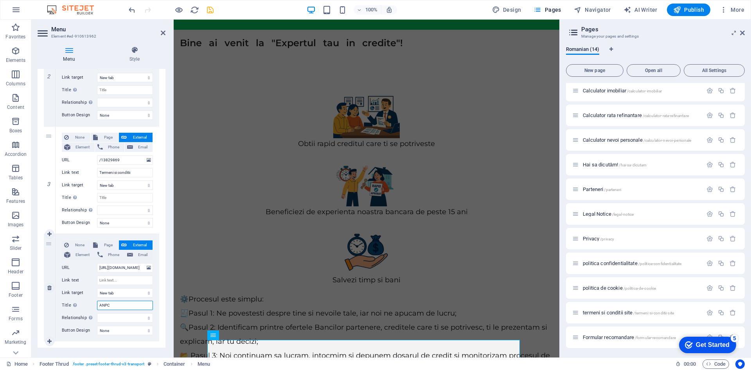
select select
type input "ANPC"
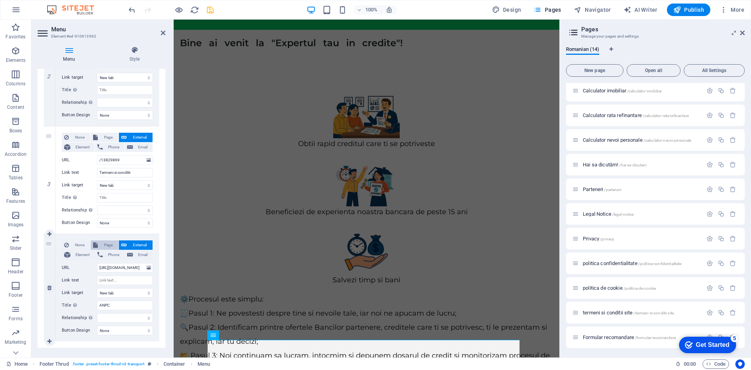
click at [108, 243] on span "Page" at bounding box center [108, 244] width 16 height 9
select select
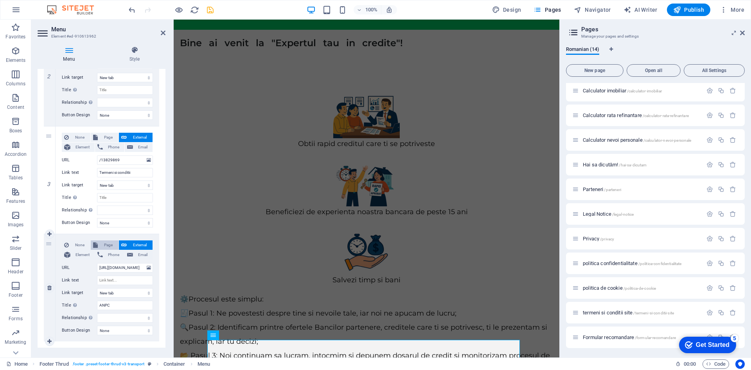
select select
click at [111, 280] on input "Link text" at bounding box center [125, 279] width 56 height 9
type input "A"
select select
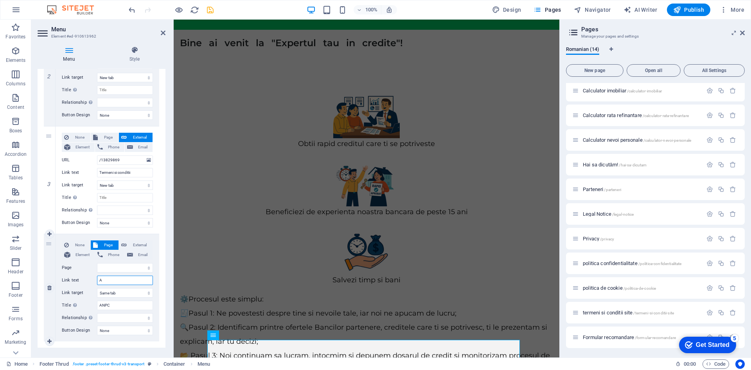
select select
type input "ANPC"
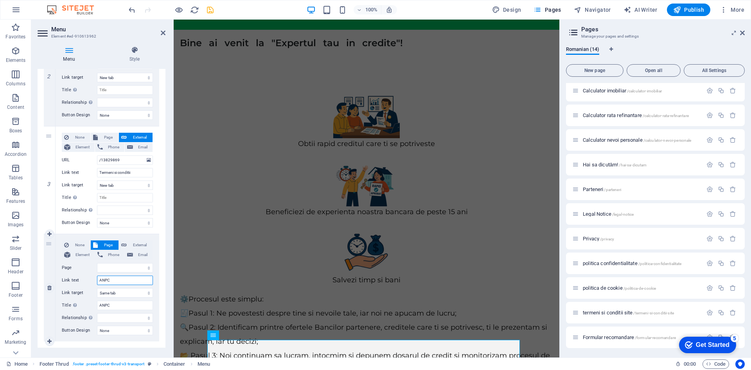
select select
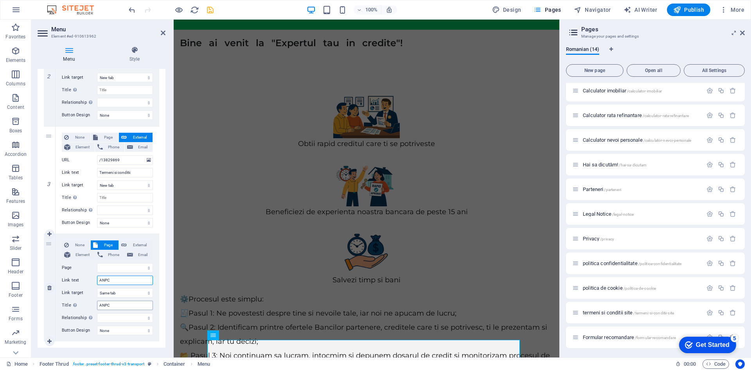
type input "ANPC"
drag, startPoint x: 120, startPoint y: 304, endPoint x: 94, endPoint y: 303, distance: 25.8
click at [94, 303] on div "Title Additional link description, should not be the same as the link text. The…" at bounding box center [107, 304] width 91 height 9
select select
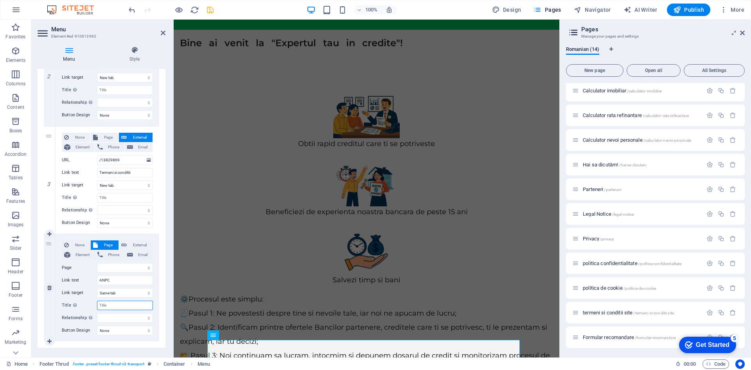
select select
click at [106, 135] on span "Page" at bounding box center [108, 137] width 16 height 9
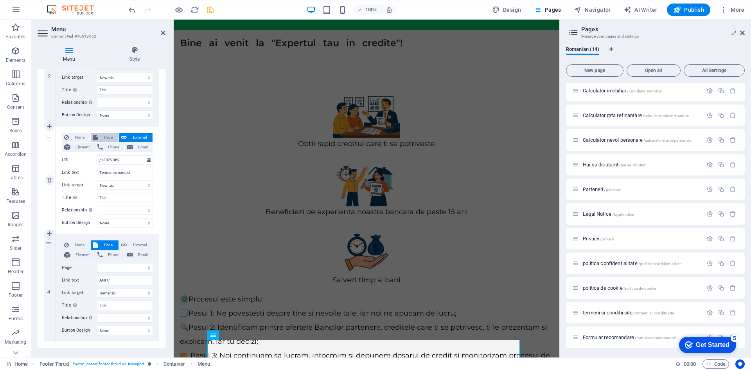
select select
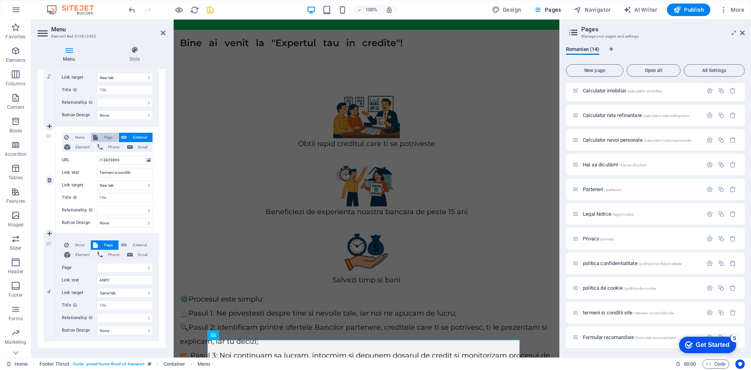
select select
click at [129, 138] on span "External" at bounding box center [139, 137] width 21 height 9
select select
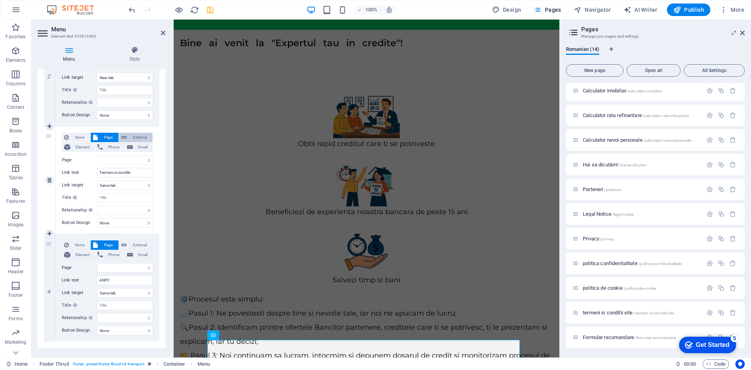
select select "blank"
select select
click at [109, 146] on span "Phone" at bounding box center [113, 146] width 17 height 9
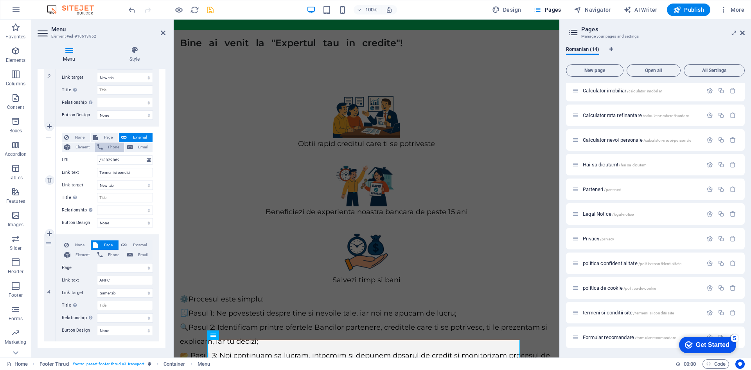
select select
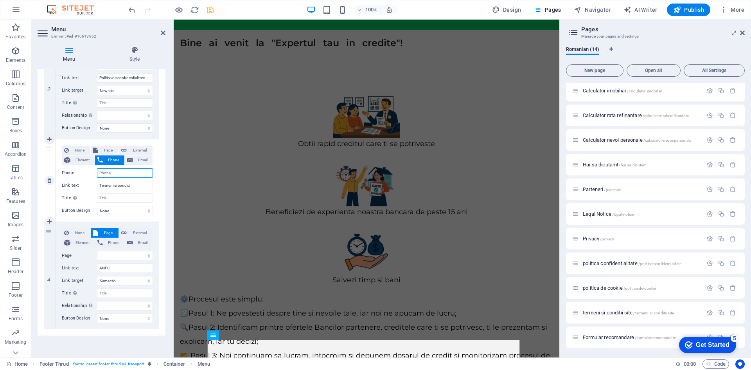
scroll to position [219, 0]
click at [105, 242] on span "Phone" at bounding box center [113, 242] width 17 height 9
select select
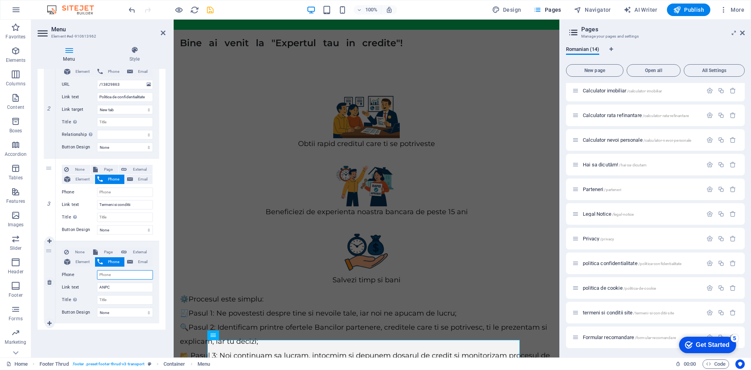
scroll to position [200, 0]
type input "021"
select select
type input "021955"
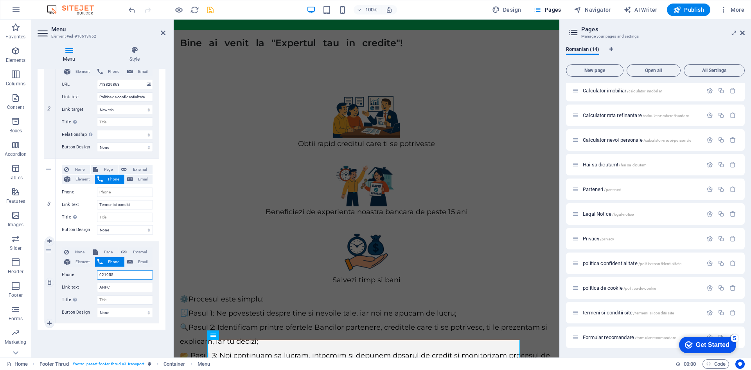
select select
type input "0219551"
select select
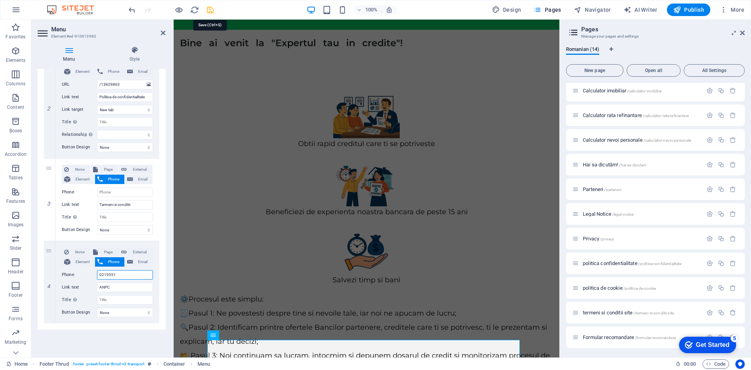
type input "0219551"
click at [212, 8] on icon "save" at bounding box center [210, 9] width 9 height 9
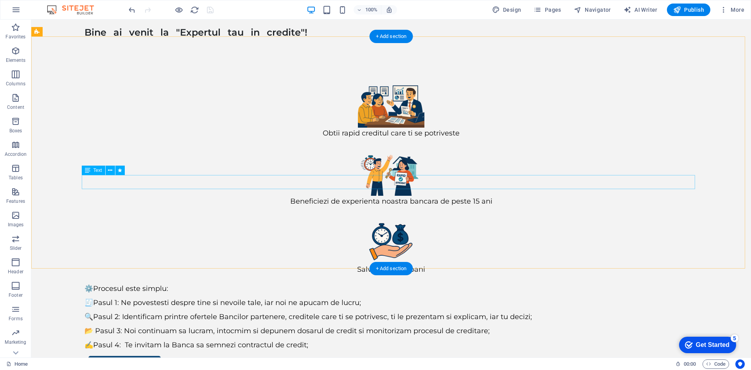
scroll to position [73, 0]
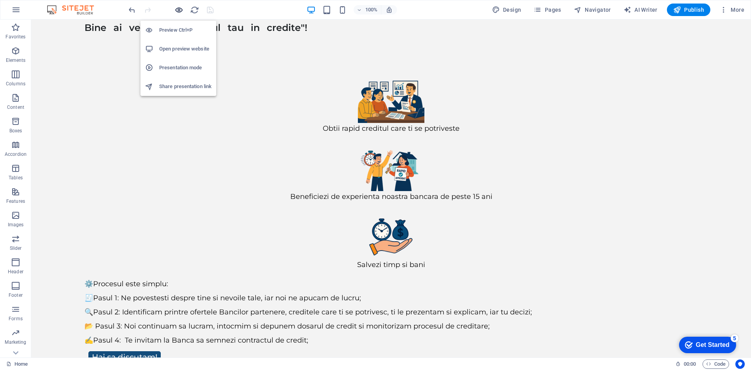
click at [178, 9] on icon "button" at bounding box center [178, 9] width 9 height 9
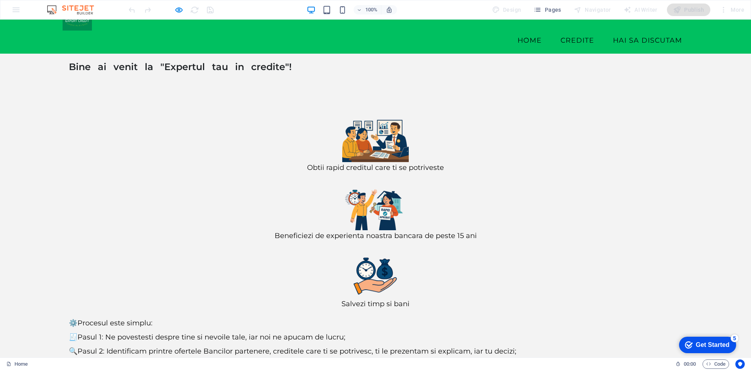
scroll to position [48, 0]
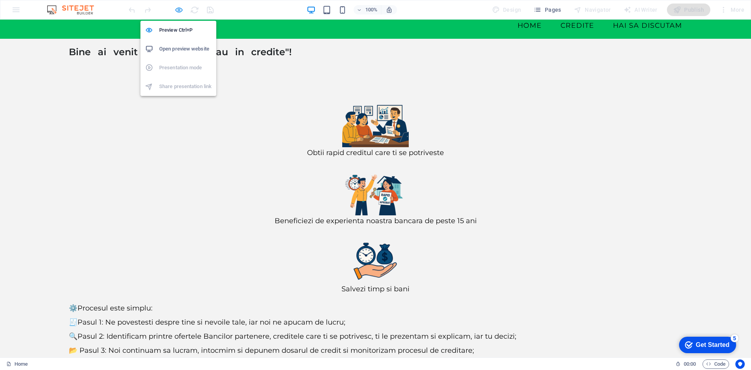
click at [180, 11] on icon "button" at bounding box center [178, 9] width 9 height 9
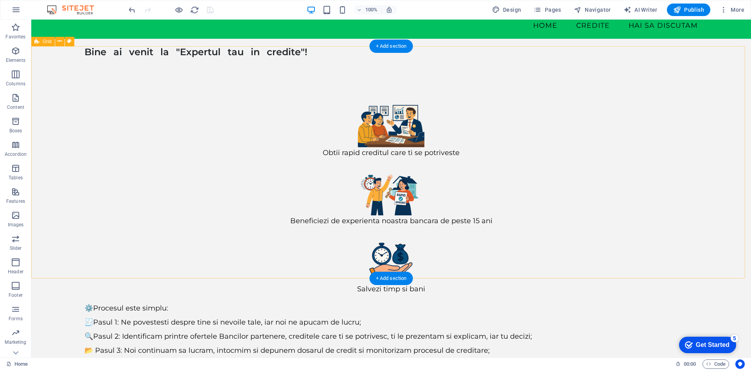
scroll to position [73, 0]
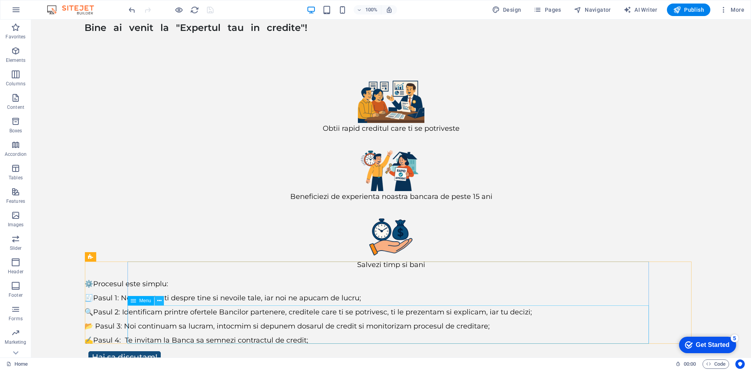
click at [160, 303] on icon at bounding box center [159, 300] width 4 height 8
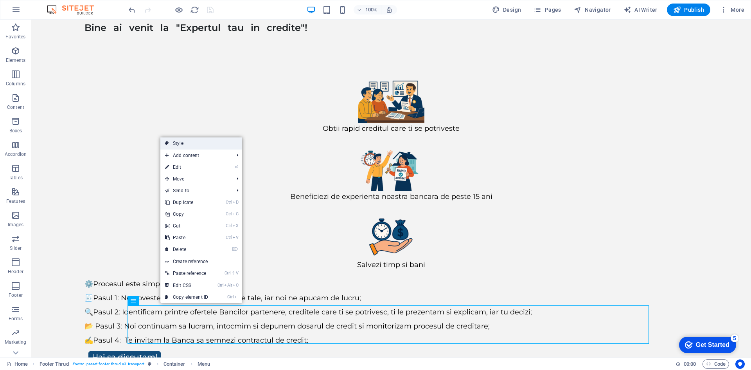
click at [180, 141] on link "Style" at bounding box center [201, 143] width 82 height 12
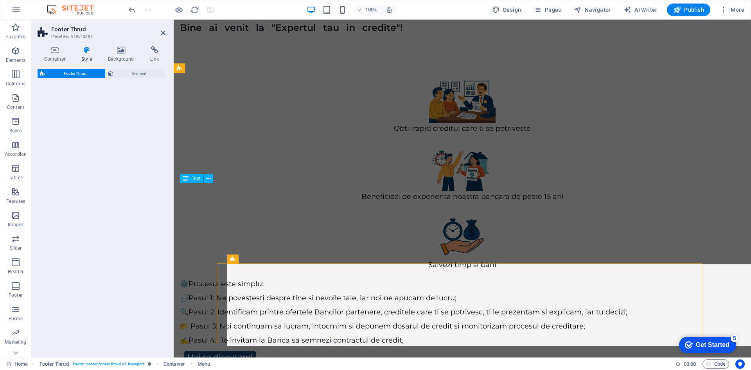
select select "rem"
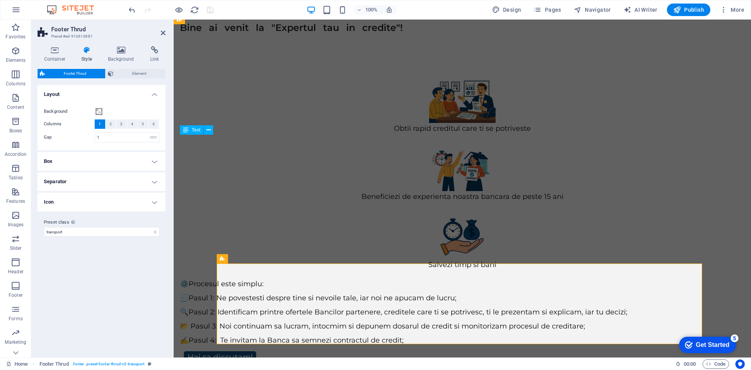
scroll to position [70, 0]
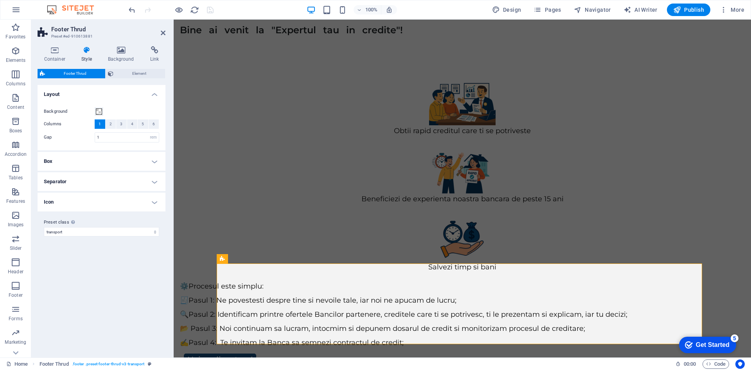
click at [158, 203] on h4 "Icon" at bounding box center [102, 201] width 128 height 19
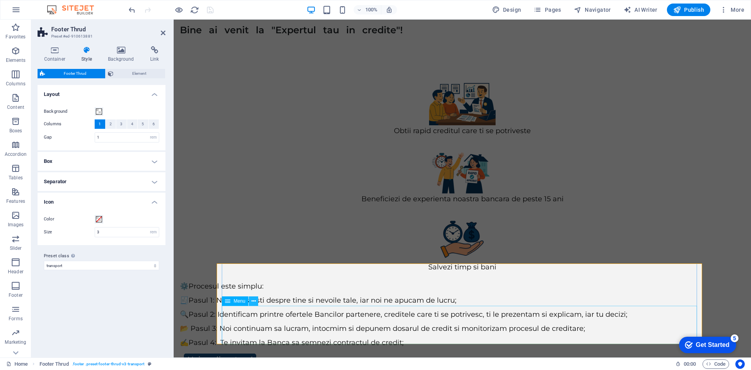
click at [254, 301] on icon at bounding box center [253, 301] width 4 height 8
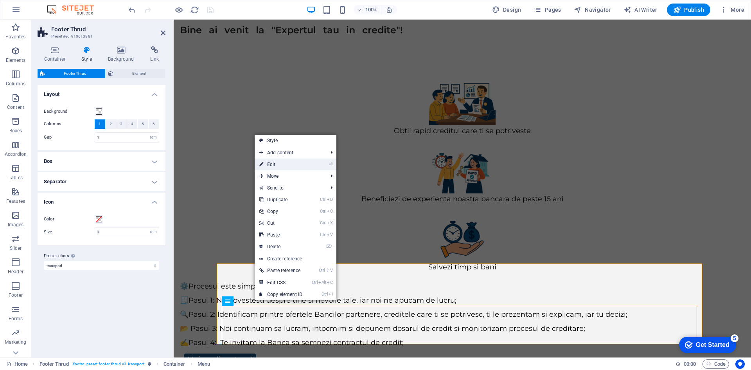
click at [275, 162] on link "⏎ Edit" at bounding box center [281, 164] width 52 height 12
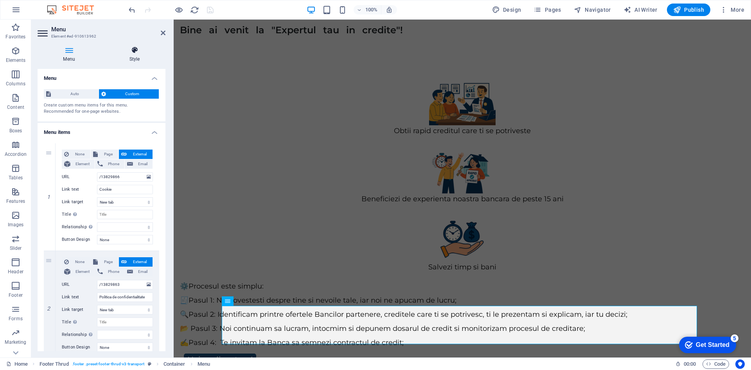
click at [136, 48] on icon at bounding box center [135, 50] width 62 height 8
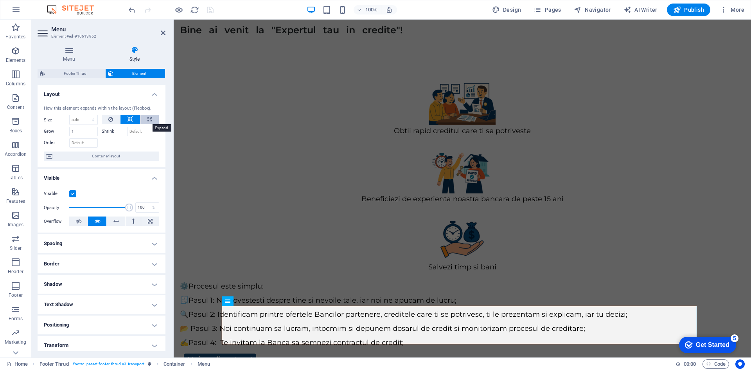
click at [148, 117] on icon at bounding box center [149, 119] width 4 height 9
type input "100"
select select "%"
click at [127, 119] on icon at bounding box center [129, 119] width 5 height 9
select select "DISABLED_OPTION_VALUE"
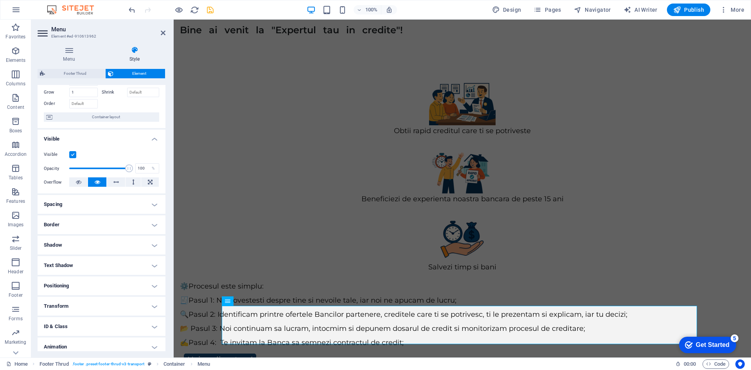
scroll to position [65, 0]
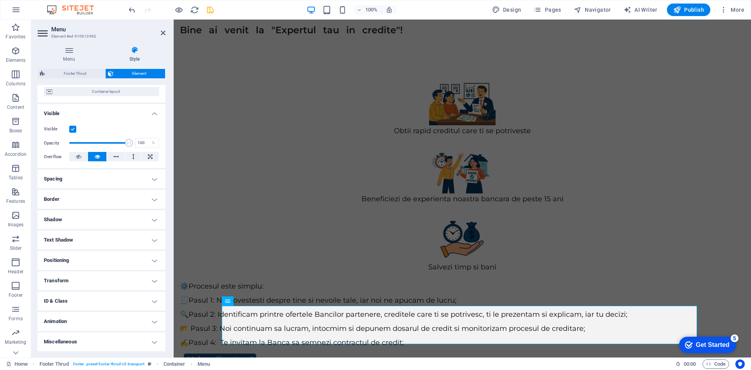
click at [110, 260] on h4 "Positioning" at bounding box center [102, 260] width 128 height 19
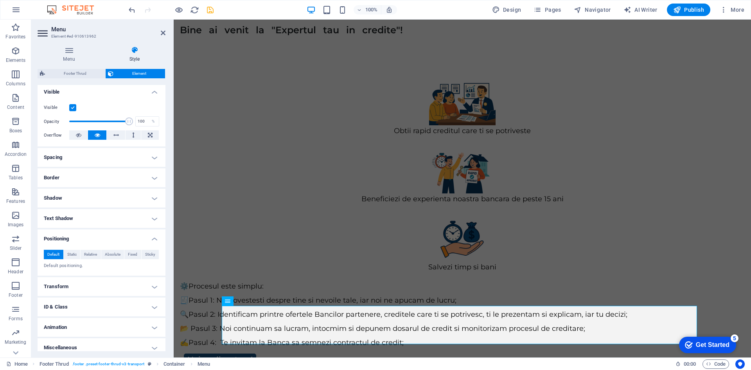
scroll to position [92, 0]
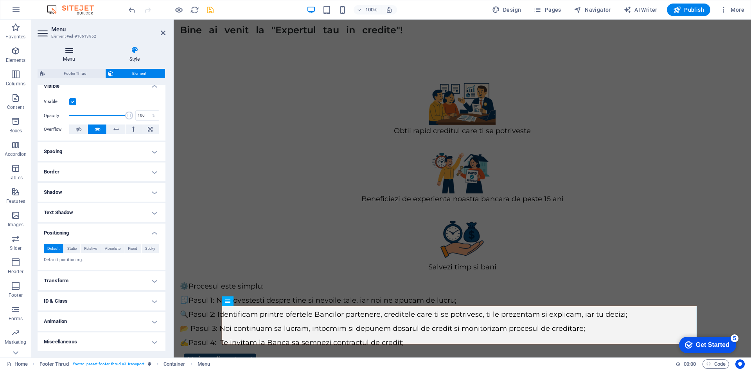
click at [71, 52] on icon at bounding box center [69, 50] width 63 height 8
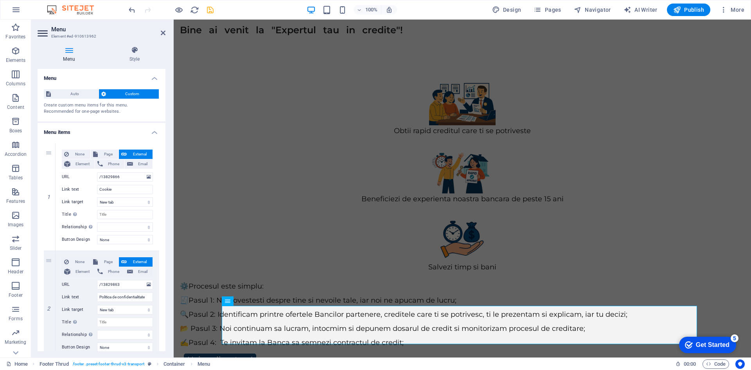
click at [131, 92] on span "Custom" at bounding box center [132, 93] width 48 height 9
click at [129, 93] on span "Custom" at bounding box center [132, 93] width 48 height 9
click at [156, 130] on h4 "Menu items" at bounding box center [102, 130] width 128 height 14
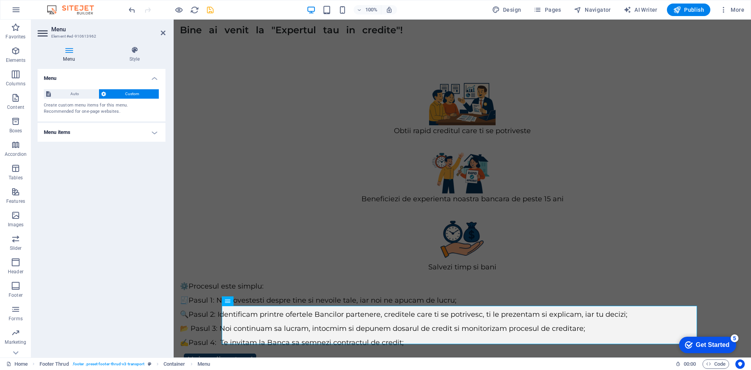
click at [156, 130] on h4 "Menu items" at bounding box center [102, 132] width 128 height 19
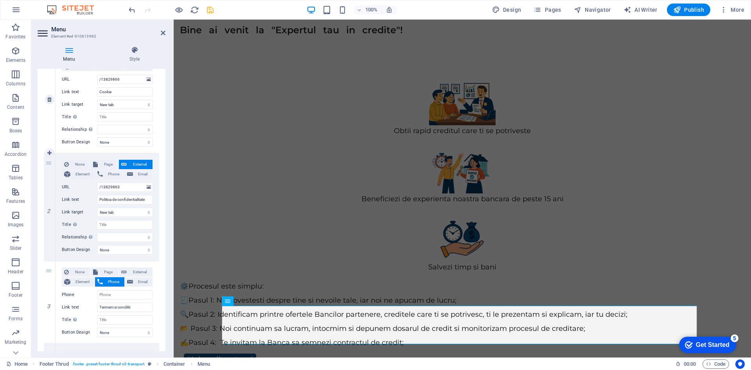
scroll to position [117, 0]
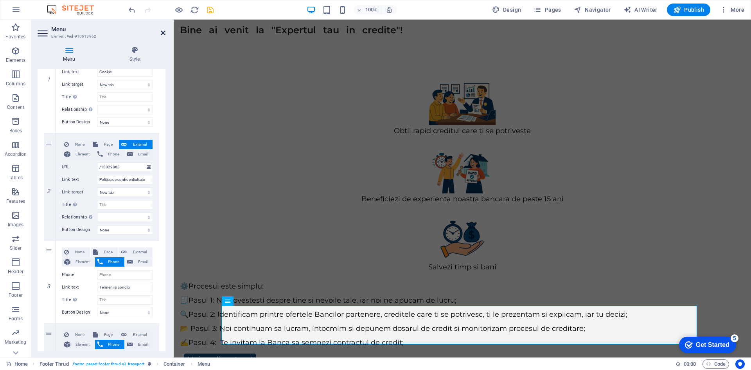
click at [162, 33] on icon at bounding box center [163, 33] width 5 height 6
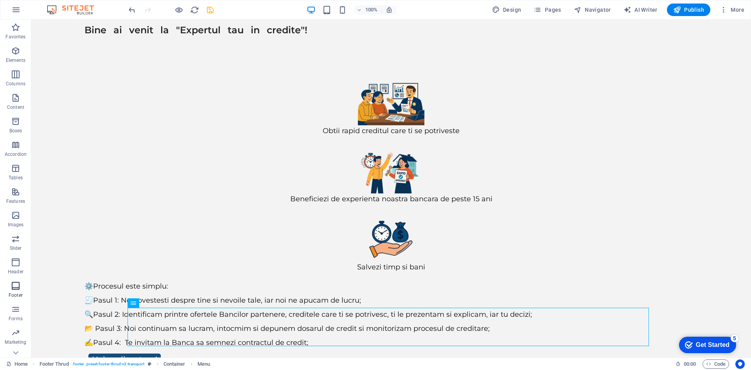
click at [15, 289] on icon "button" at bounding box center [15, 285] width 9 height 9
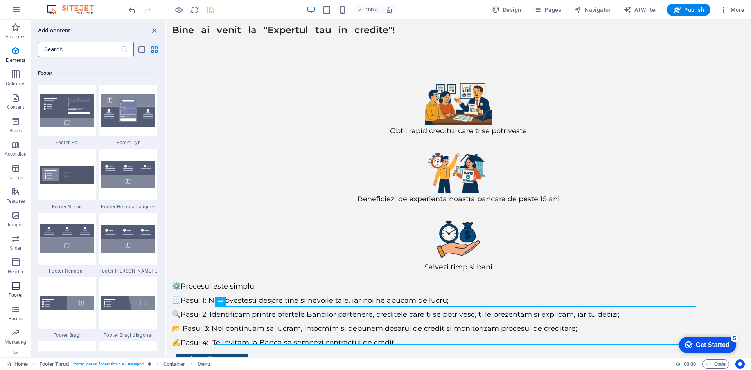
scroll to position [5178, 0]
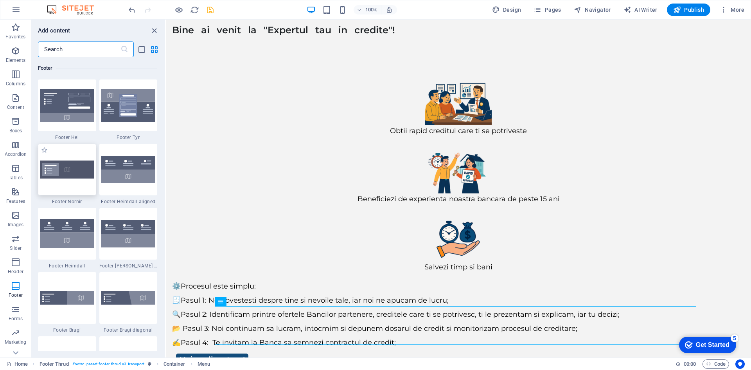
click at [79, 172] on img at bounding box center [67, 169] width 54 height 18
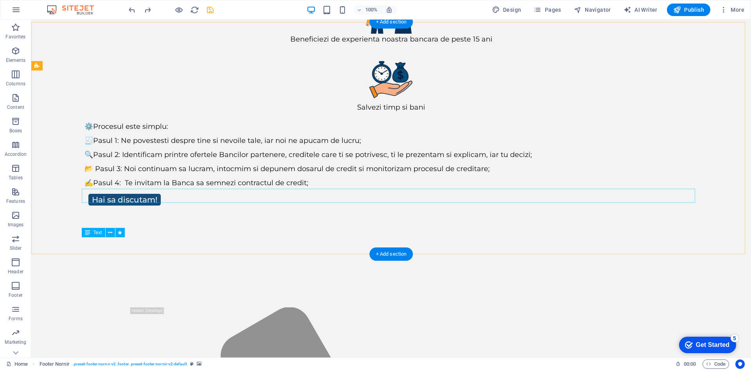
scroll to position [73, 0]
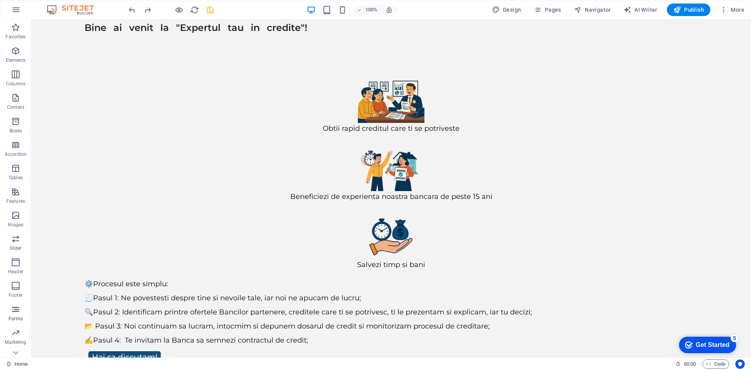
click at [16, 307] on icon "button" at bounding box center [15, 308] width 9 height 9
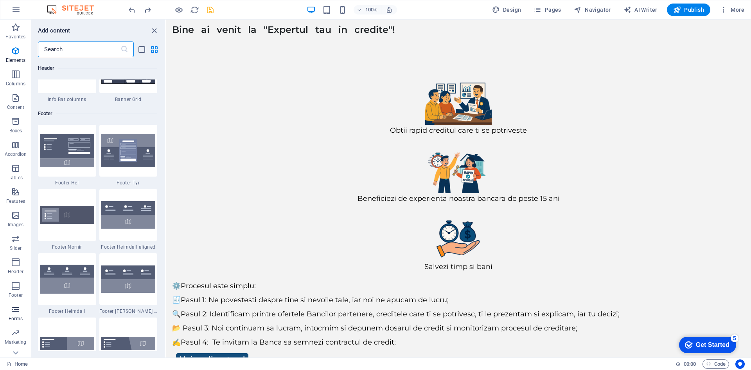
scroll to position [5710, 0]
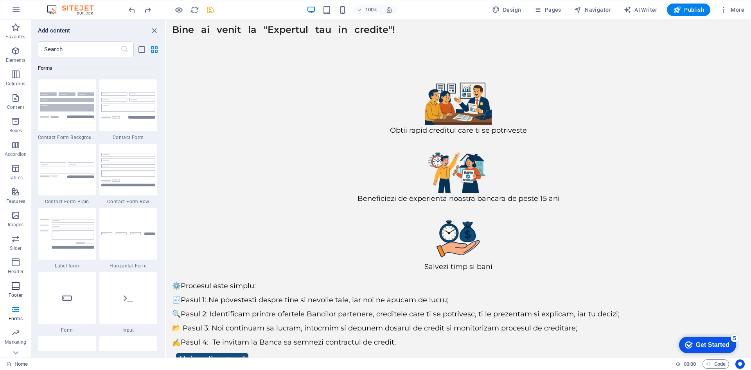
click at [16, 287] on icon "button" at bounding box center [15, 285] width 9 height 9
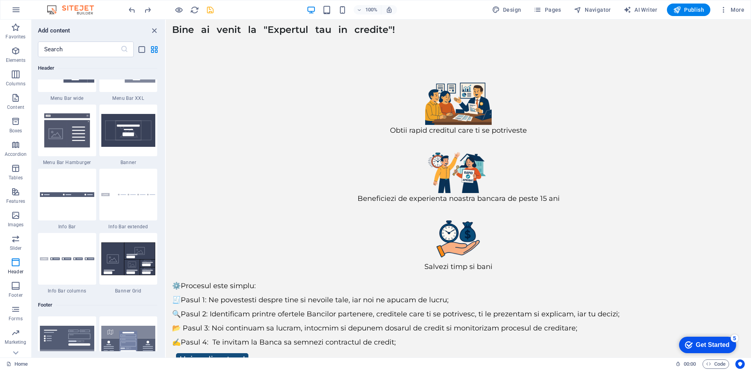
scroll to position [4943, 0]
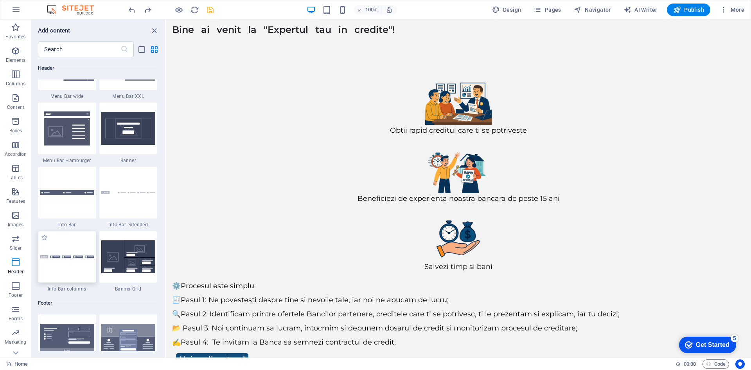
click at [74, 271] on div at bounding box center [67, 257] width 58 height 52
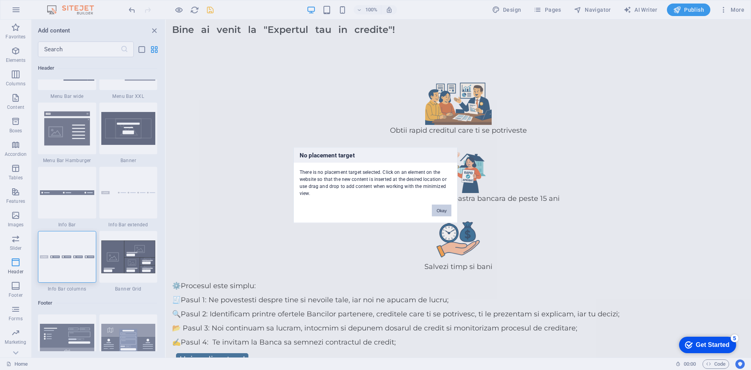
click at [439, 210] on button "Okay" at bounding box center [442, 210] width 20 height 12
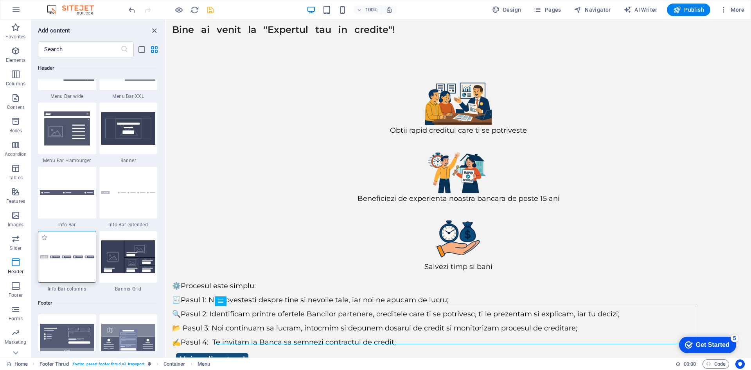
click at [89, 268] on div at bounding box center [67, 257] width 58 height 52
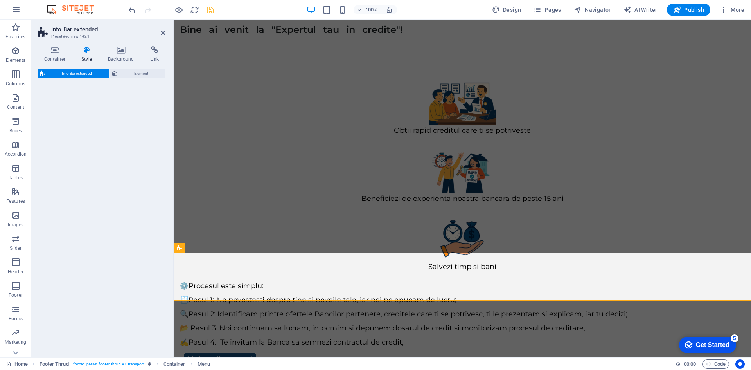
select select "rem"
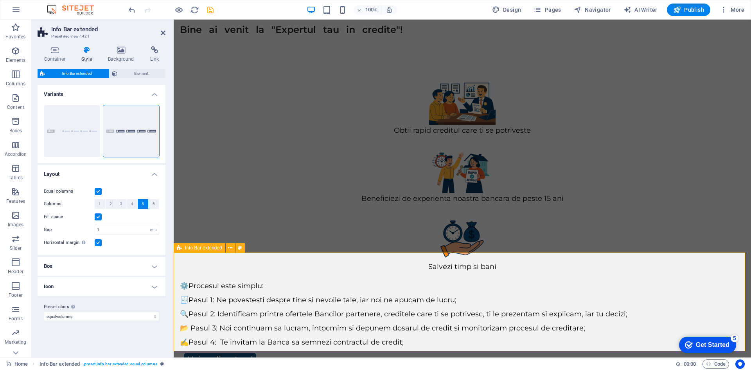
scroll to position [169, 0]
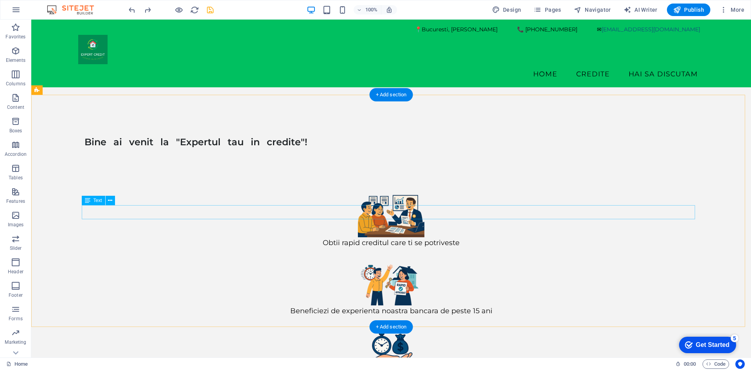
scroll to position [0, 0]
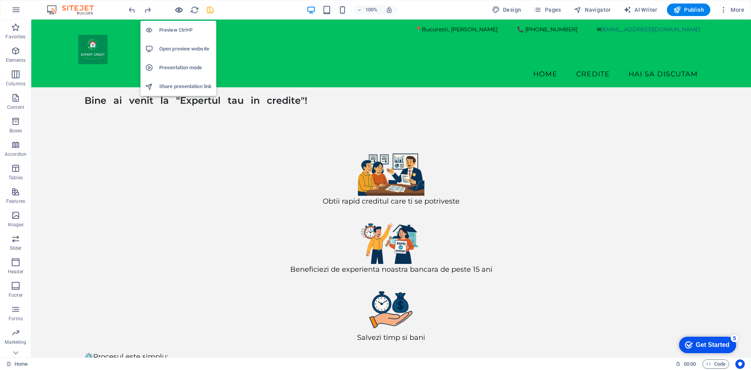
click at [179, 8] on icon "button" at bounding box center [178, 9] width 9 height 9
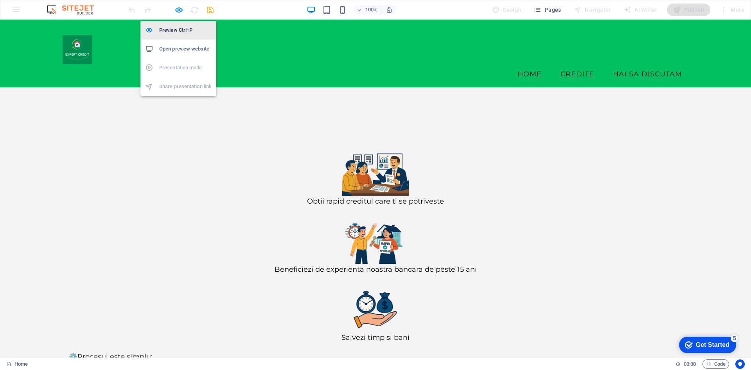
click at [176, 31] on h6 "Preview Ctrl+P" at bounding box center [185, 29] width 52 height 9
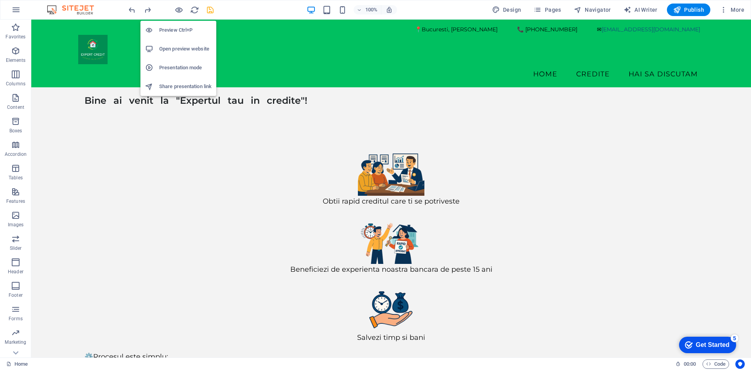
click at [193, 48] on h6 "Open preview website" at bounding box center [185, 48] width 52 height 9
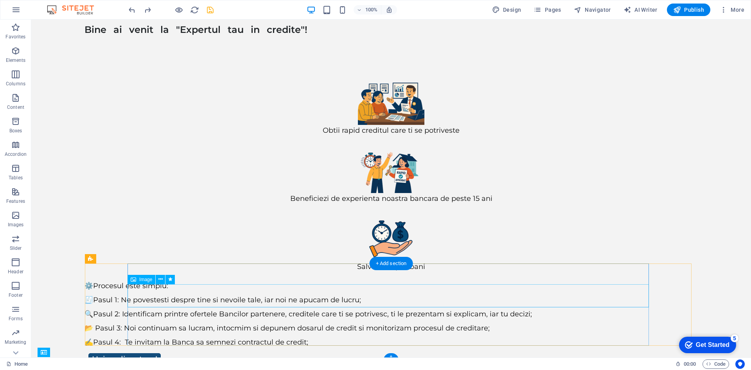
scroll to position [73, 0]
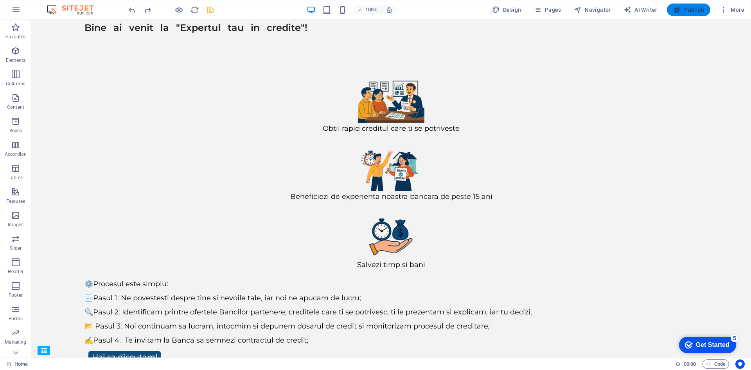
click at [697, 9] on span "Publish" at bounding box center [688, 10] width 31 height 8
click at [688, 10] on span "Publish" at bounding box center [688, 10] width 31 height 8
